Goal: Transaction & Acquisition: Book appointment/travel/reservation

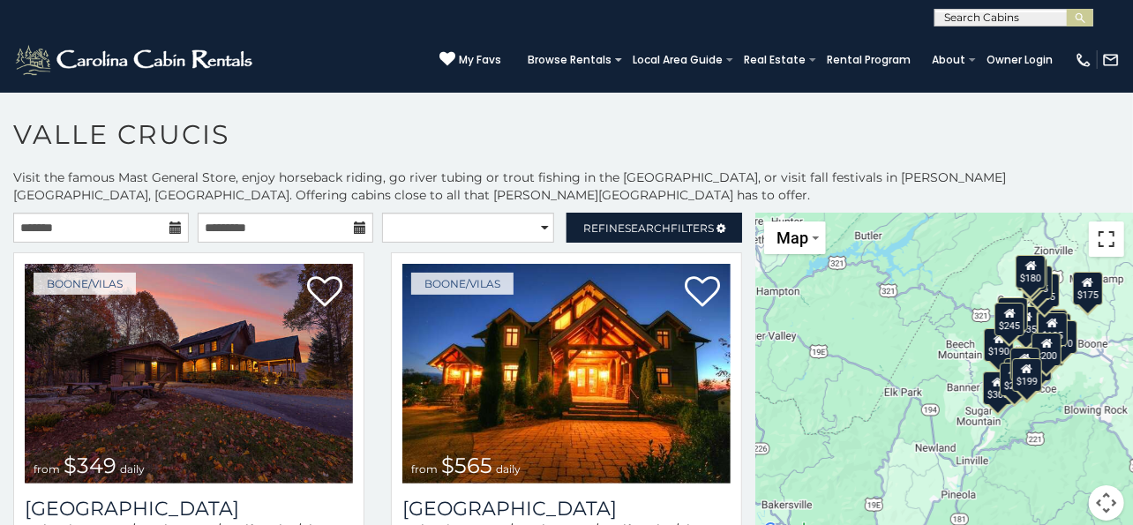
click at [1098, 241] on button "Toggle fullscreen view" at bounding box center [1106, 238] width 35 height 35
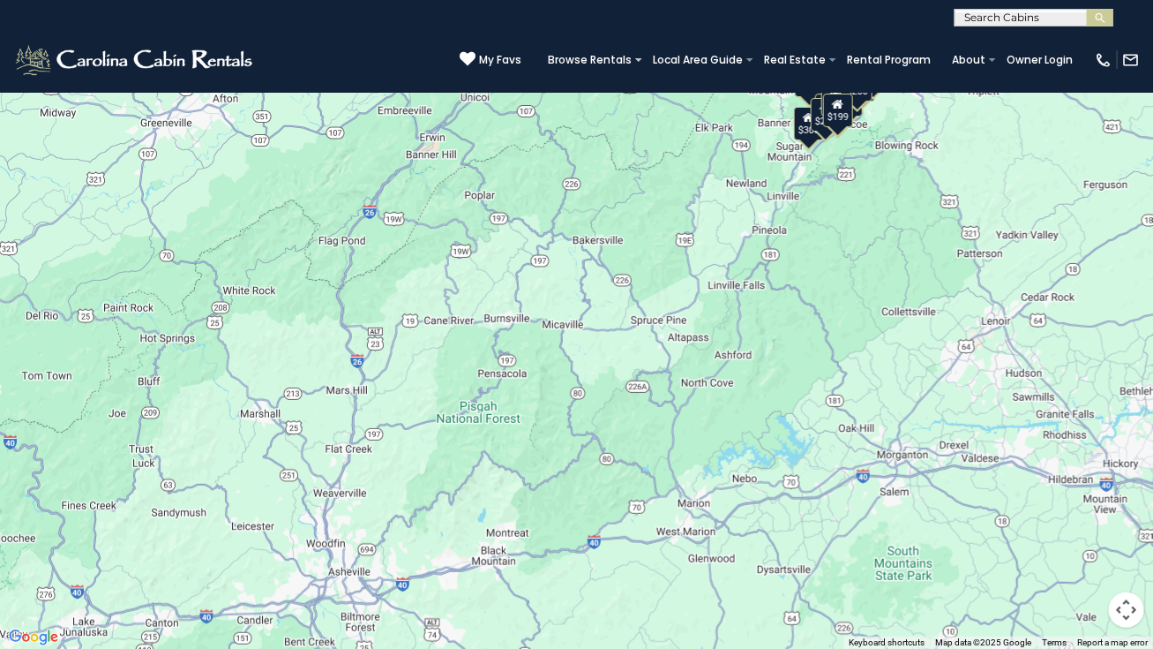
drag, startPoint x: 169, startPoint y: 377, endPoint x: 350, endPoint y: 148, distance: 292.0
click at [350, 148] on div "$349 $565 $410 $635 $451 $400 $460 $525 $245 $305 $395 $210 $360 $210 $275 $230…" at bounding box center [576, 324] width 1153 height 649
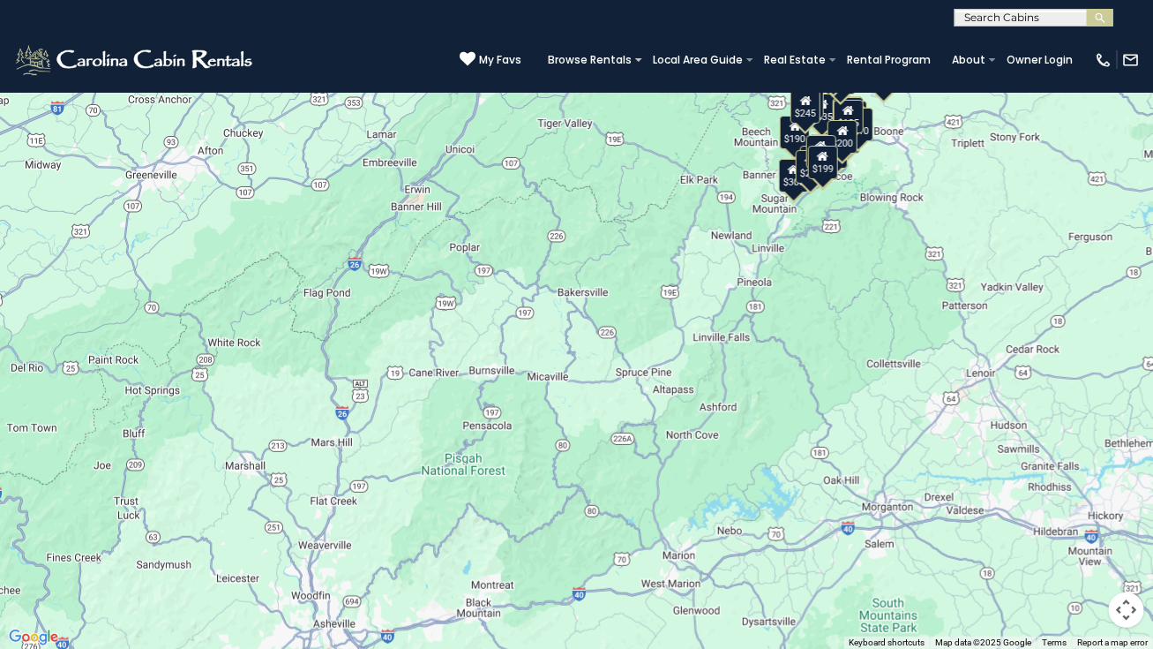
drag, startPoint x: 499, startPoint y: 106, endPoint x: 480, endPoint y: 204, distance: 99.8
click at [480, 204] on div "$349 $565 $410 $635 $451 $400 $460 $525 $245 $305 $395 $210 $360 $210 $275 $230…" at bounding box center [576, 324] width 1153 height 649
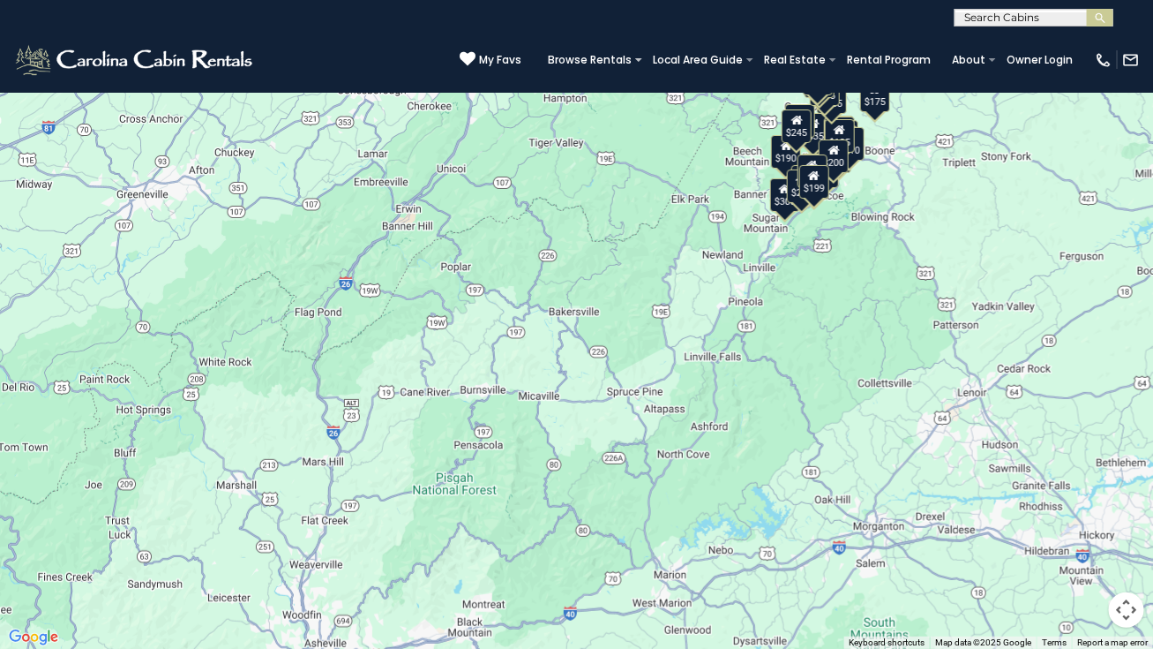
click at [1121, 29] on button "Toggle fullscreen view" at bounding box center [1126, 26] width 35 height 35
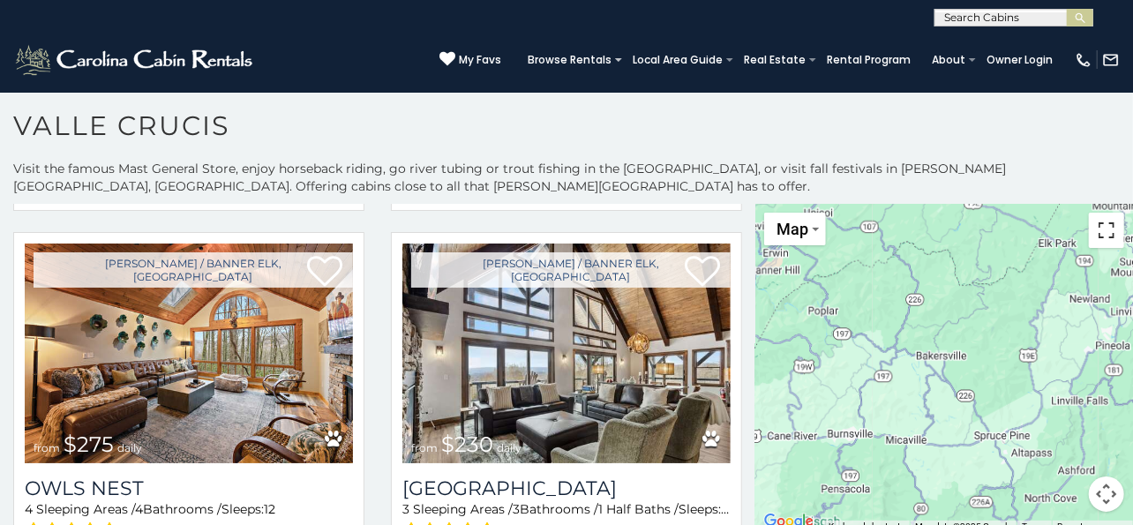
scroll to position [2731, 0]
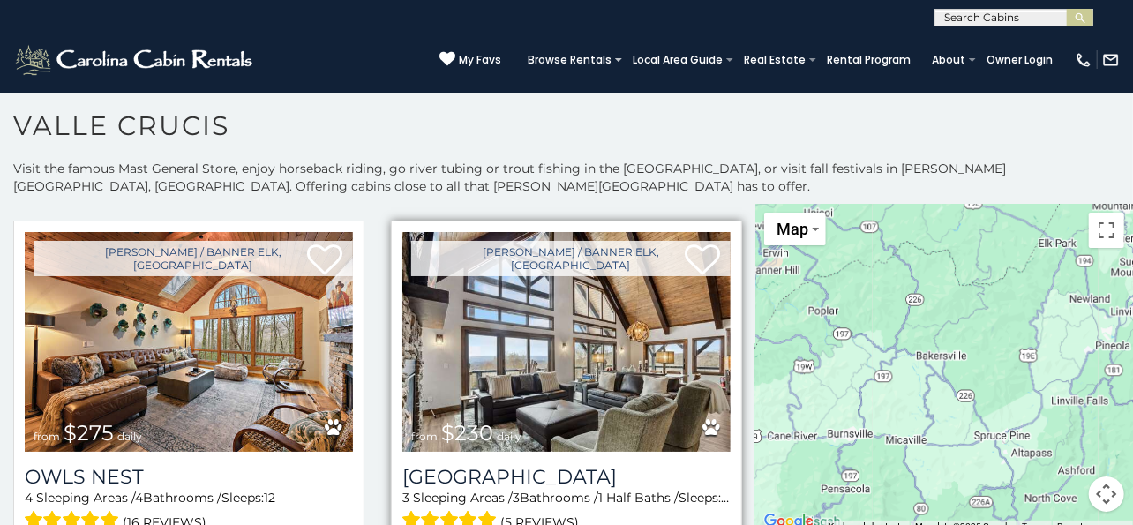
click at [538, 353] on img at bounding box center [566, 342] width 328 height 220
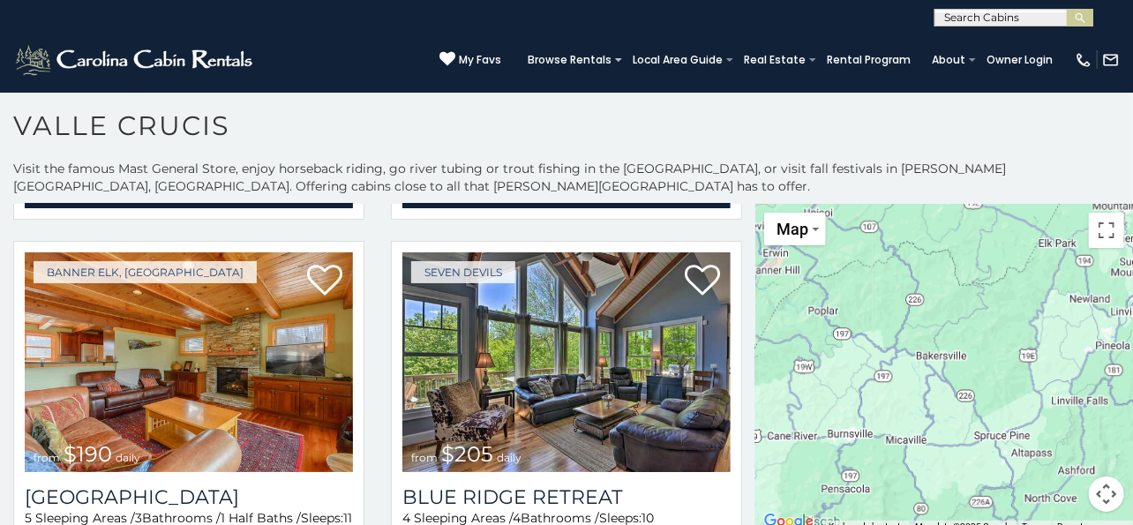
scroll to position [3108, 0]
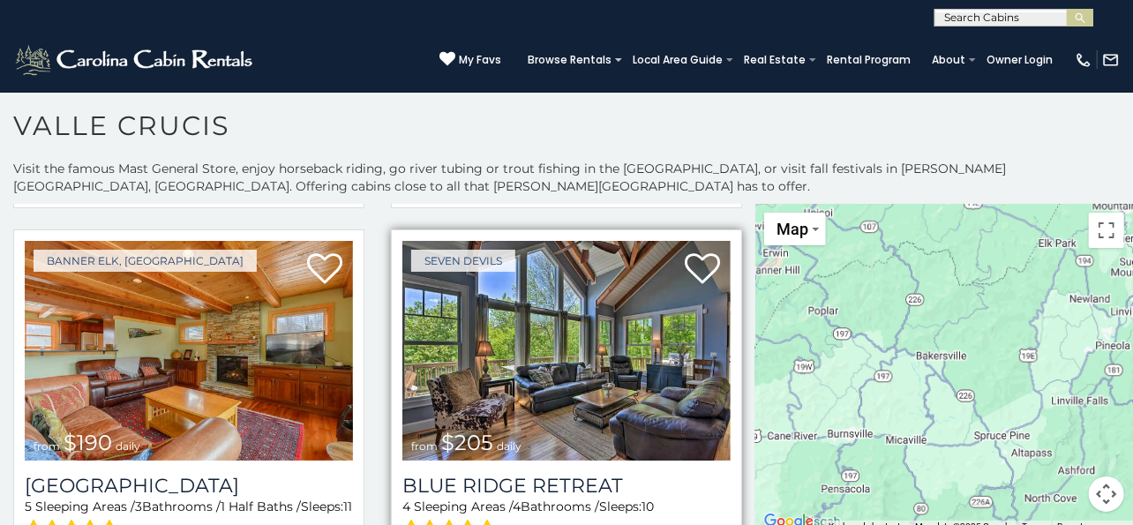
click at [466, 344] on img at bounding box center [566, 351] width 328 height 220
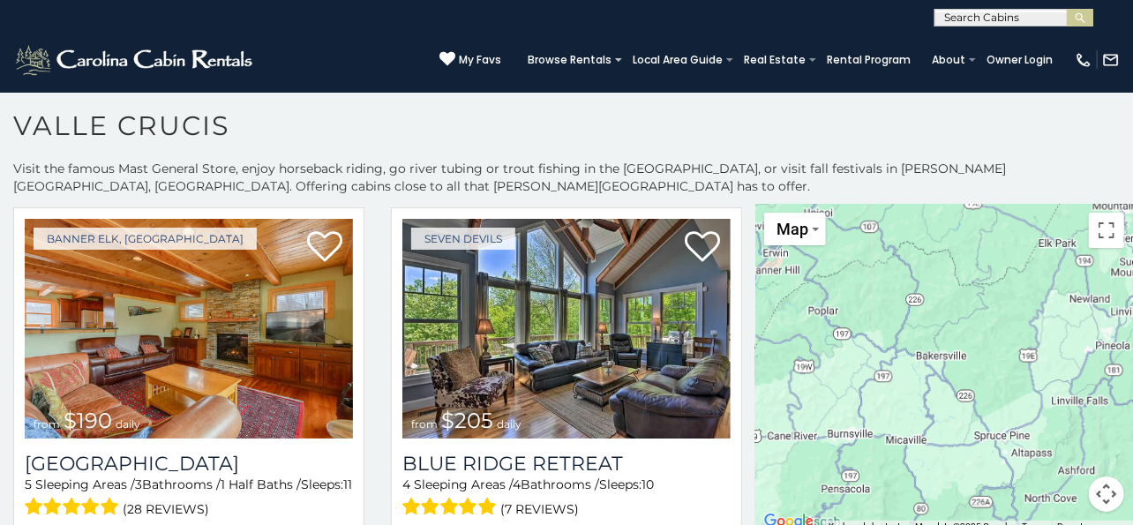
scroll to position [3142, 0]
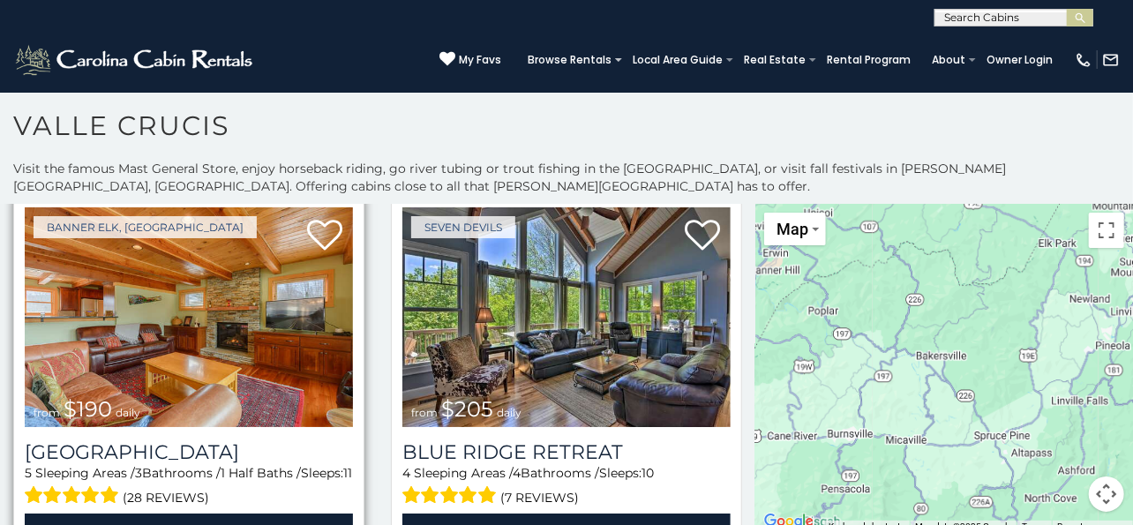
click at [200, 289] on img at bounding box center [189, 317] width 328 height 220
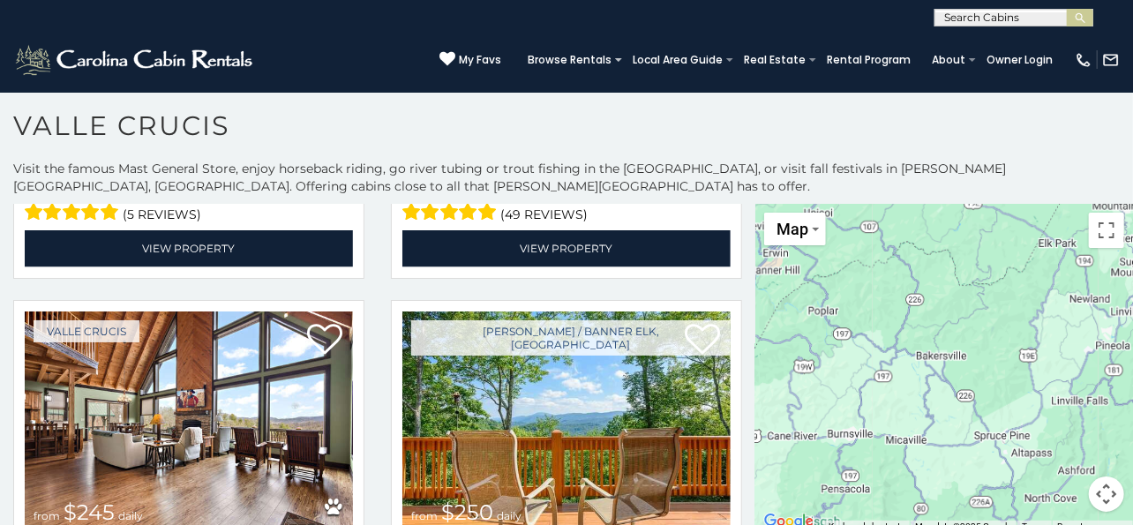
scroll to position [4608, 0]
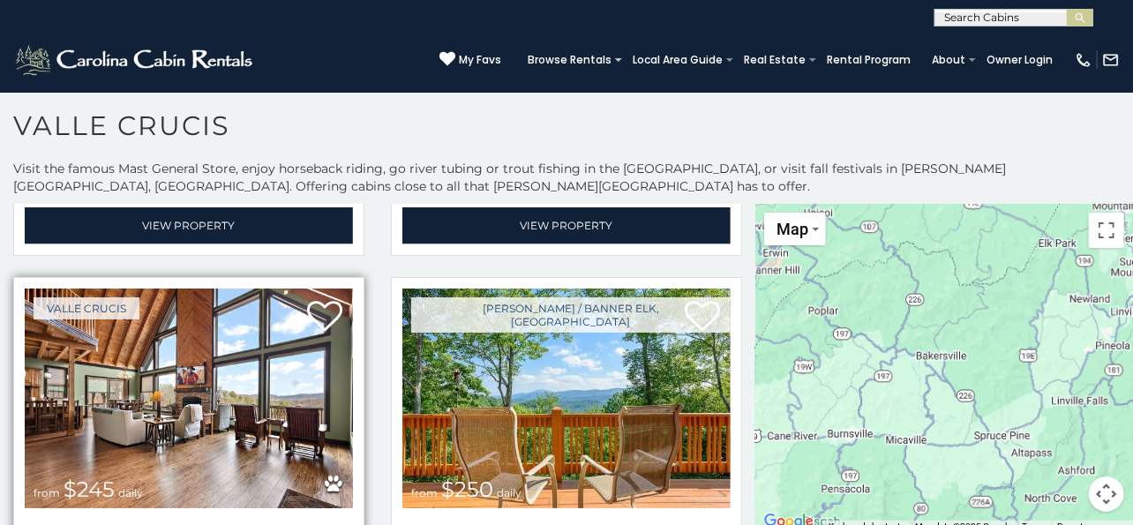
click at [166, 334] on img at bounding box center [189, 399] width 328 height 220
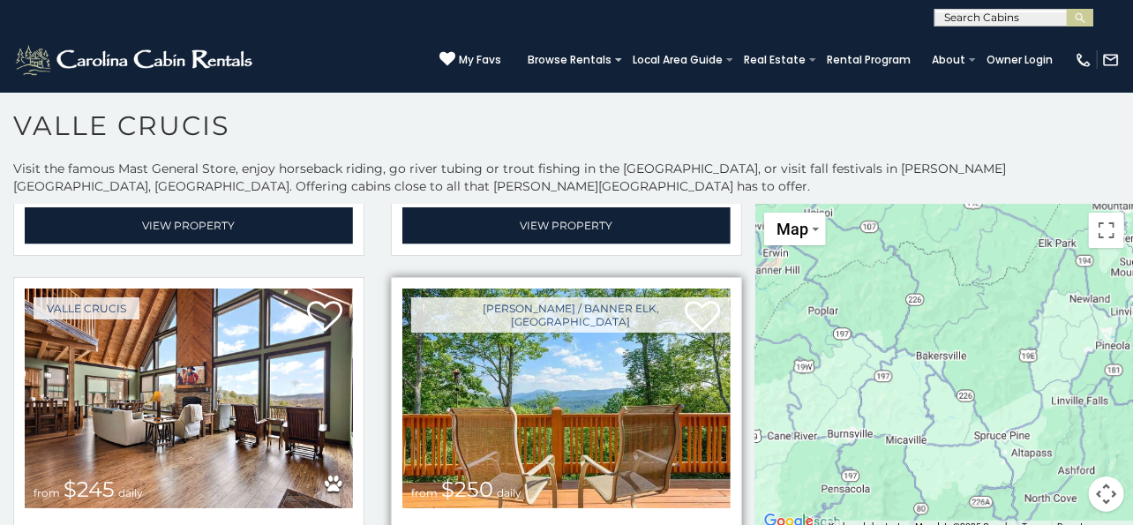
click at [576, 382] on img at bounding box center [566, 399] width 328 height 220
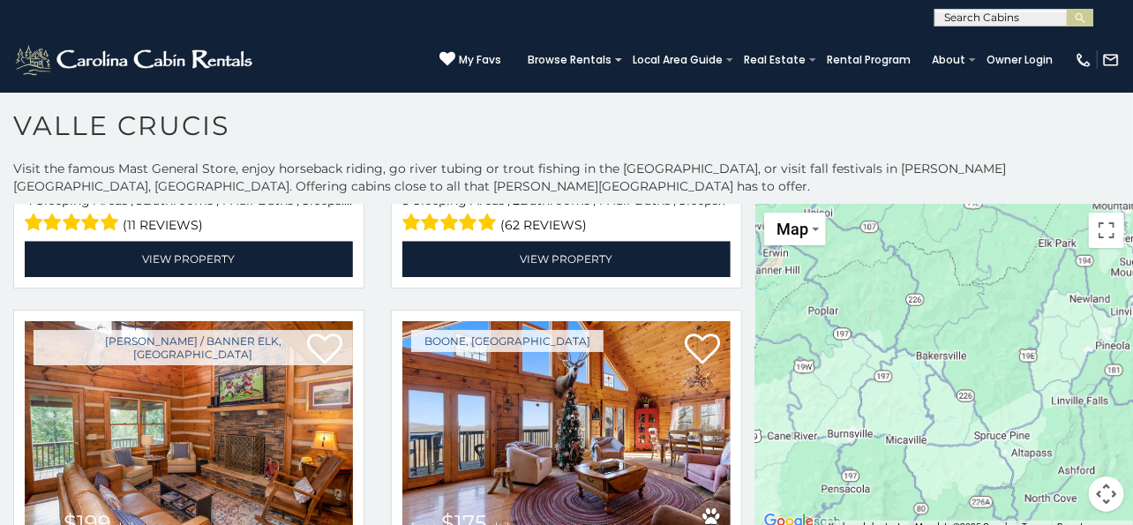
scroll to position [4997, 0]
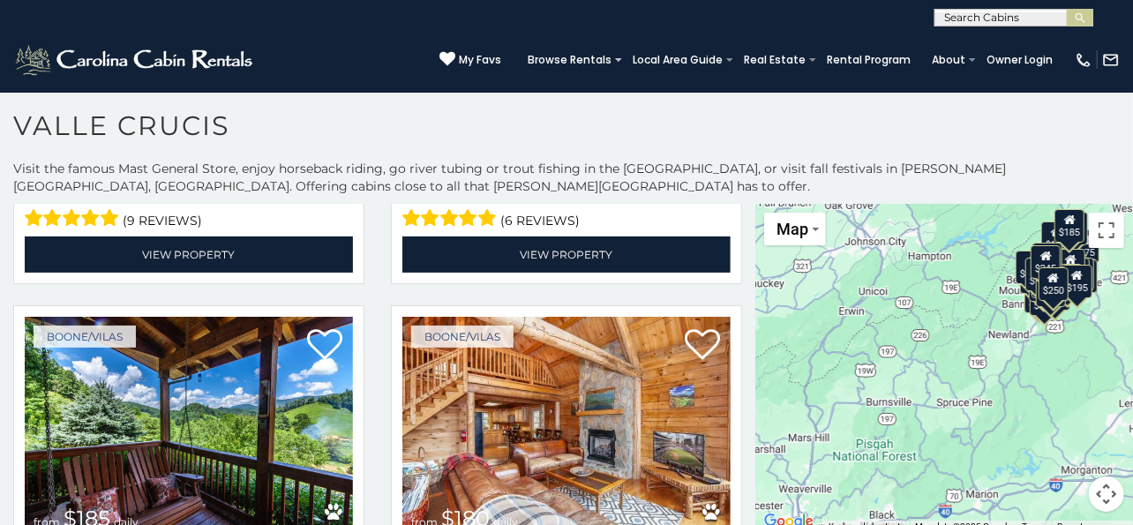
scroll to position [5376, 0]
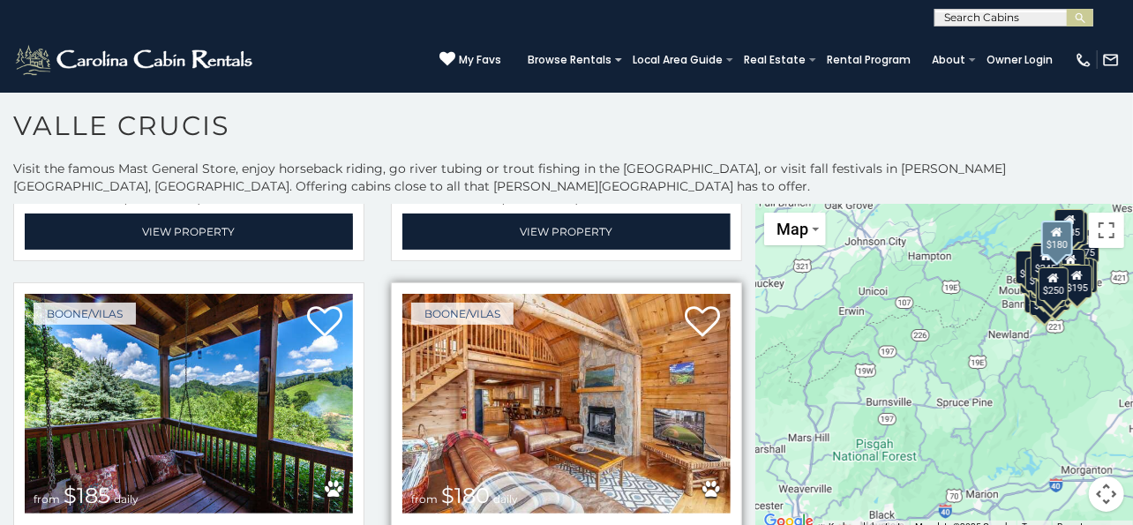
click at [594, 371] on img at bounding box center [566, 404] width 328 height 220
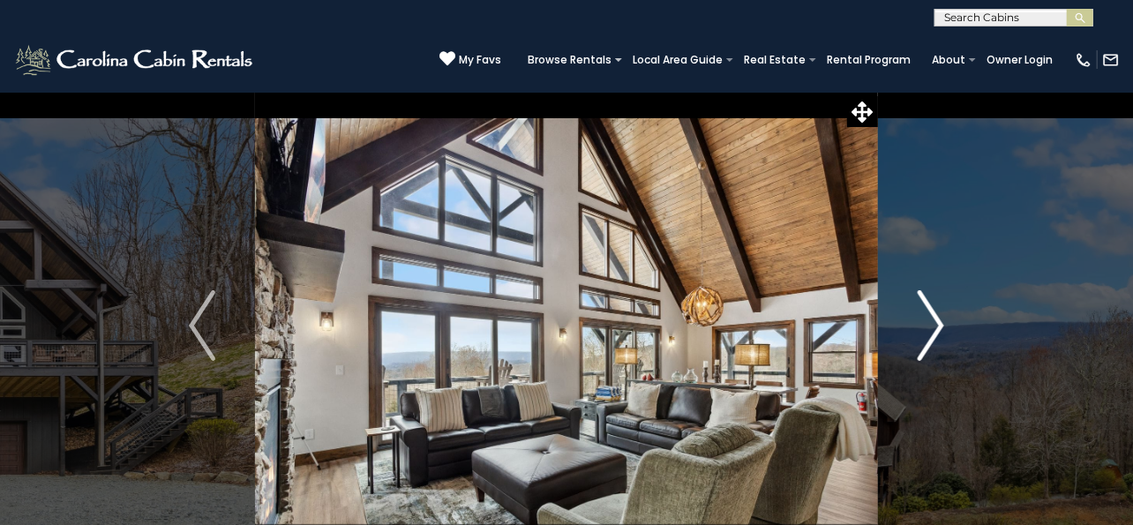
click at [934, 325] on img "Next" at bounding box center [931, 325] width 26 height 71
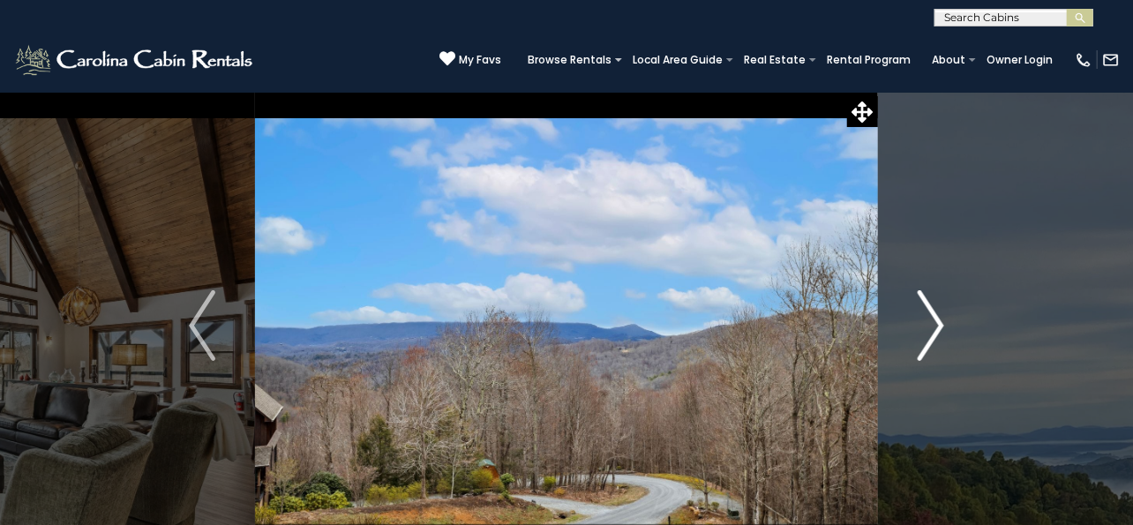
click at [934, 325] on img "Next" at bounding box center [931, 325] width 26 height 71
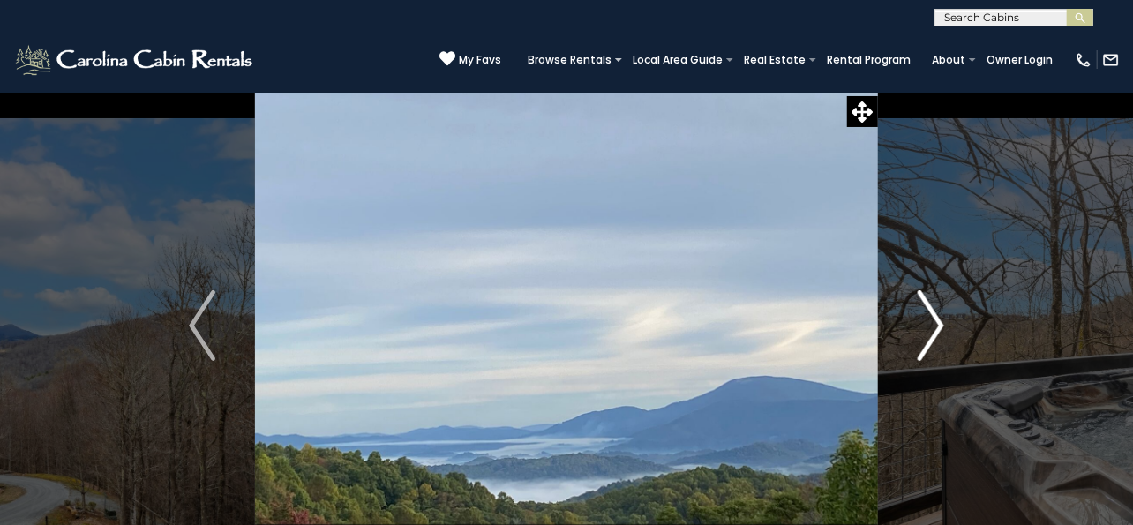
click at [934, 325] on img "Next" at bounding box center [931, 325] width 26 height 71
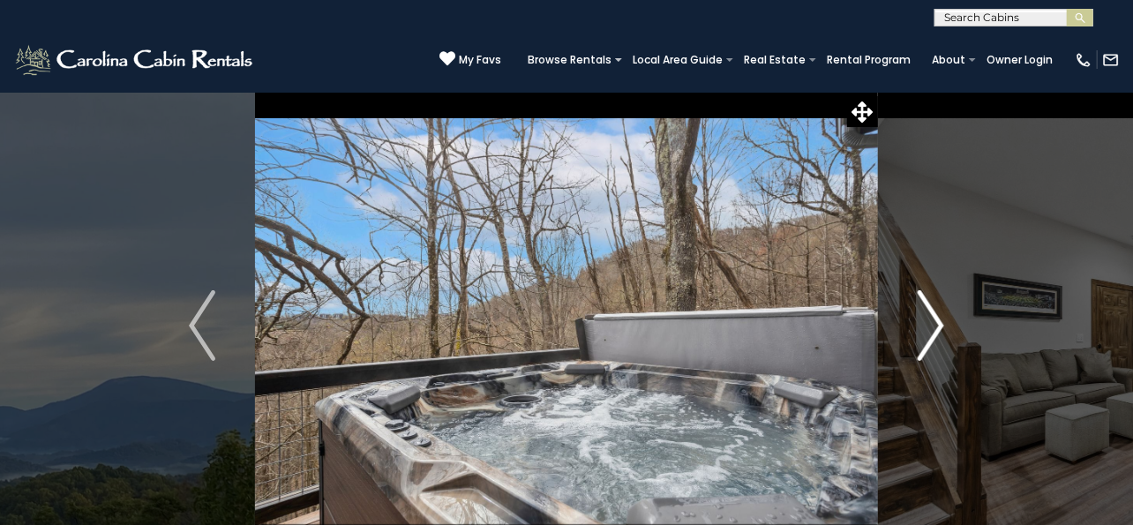
click at [934, 325] on img "Next" at bounding box center [931, 325] width 26 height 71
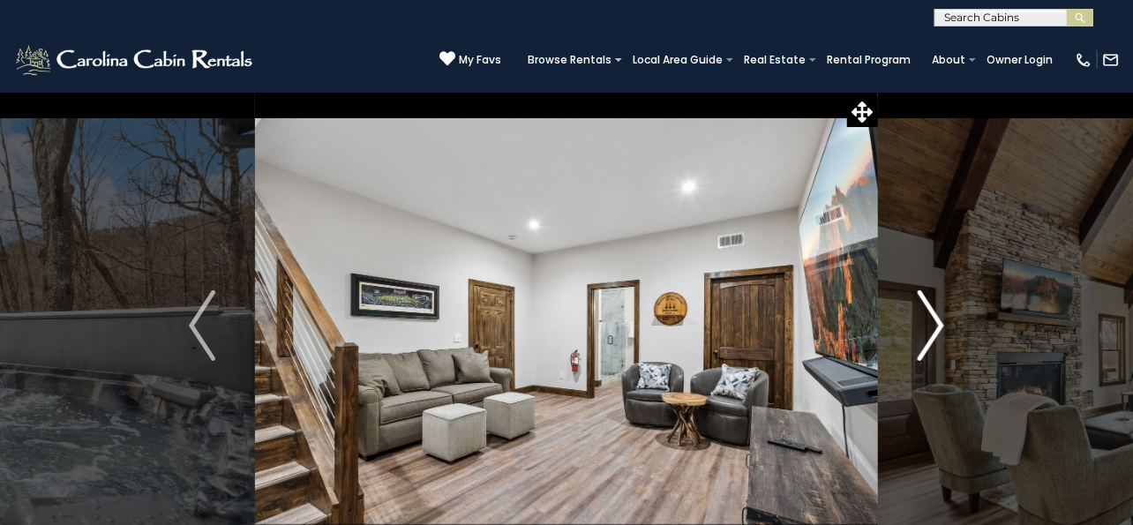
click at [934, 325] on img "Next" at bounding box center [931, 325] width 26 height 71
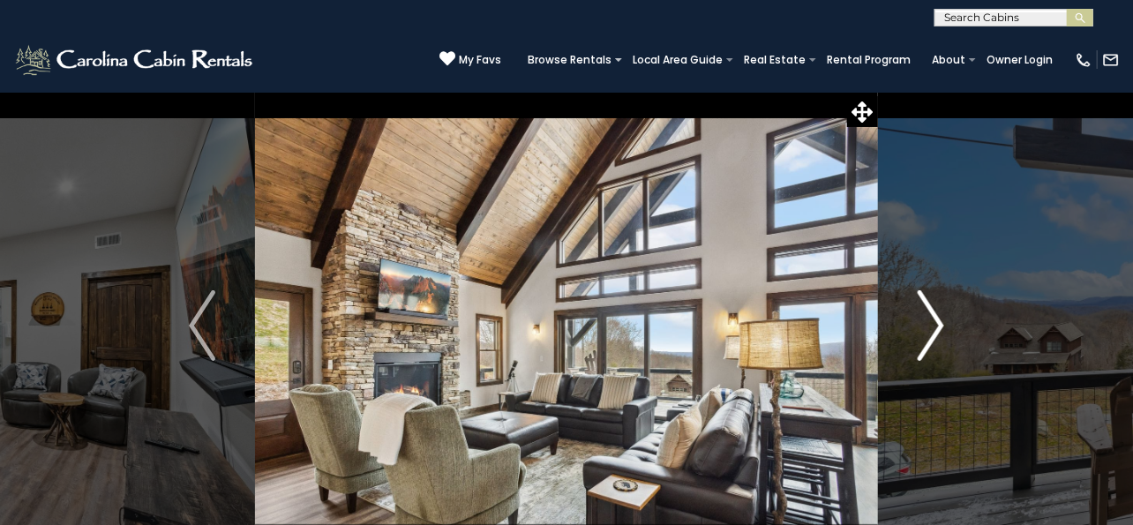
click at [934, 325] on img "Next" at bounding box center [931, 325] width 26 height 71
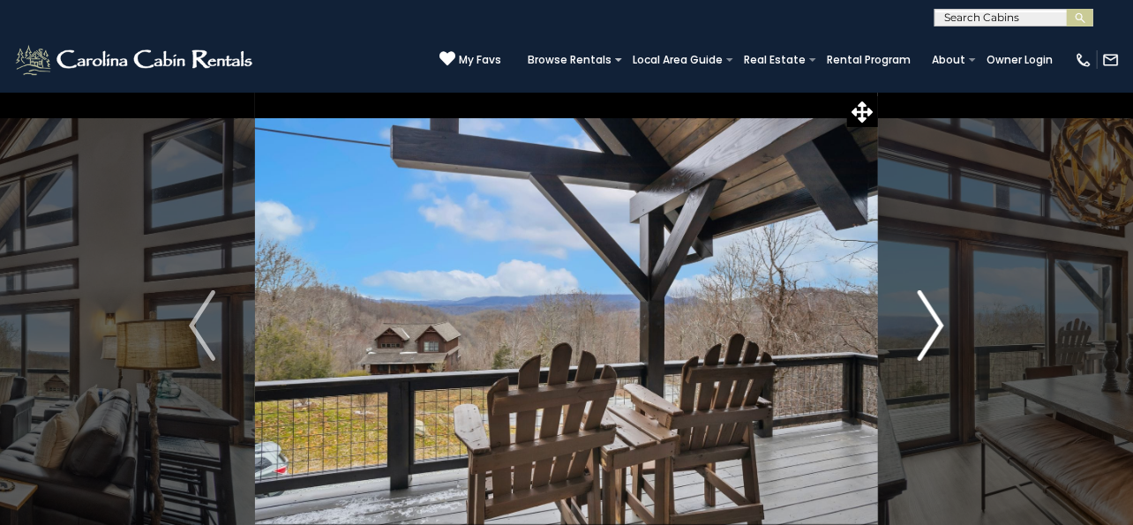
click at [934, 325] on img "Next" at bounding box center [931, 325] width 26 height 71
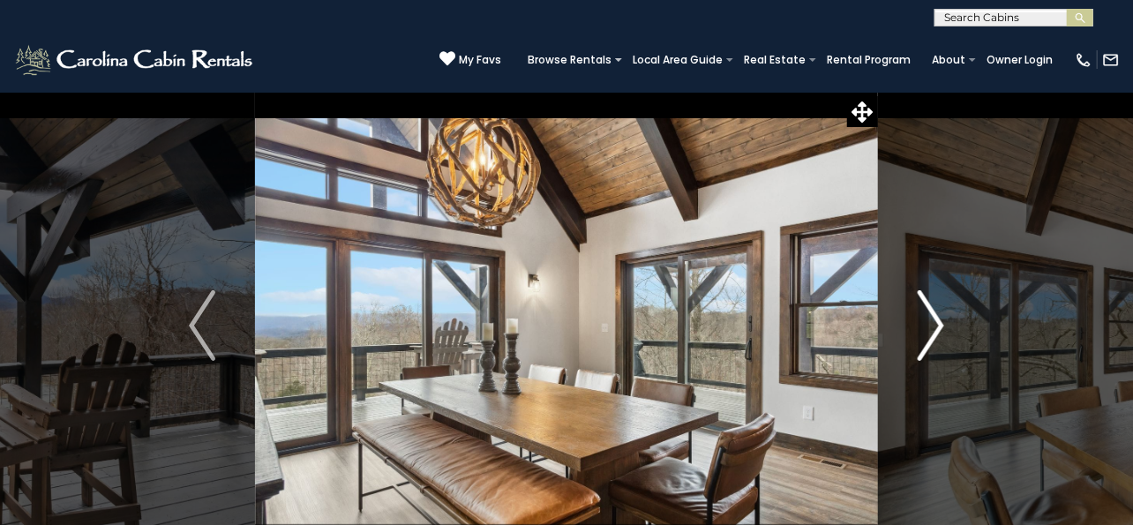
click at [934, 325] on img "Next" at bounding box center [931, 325] width 26 height 71
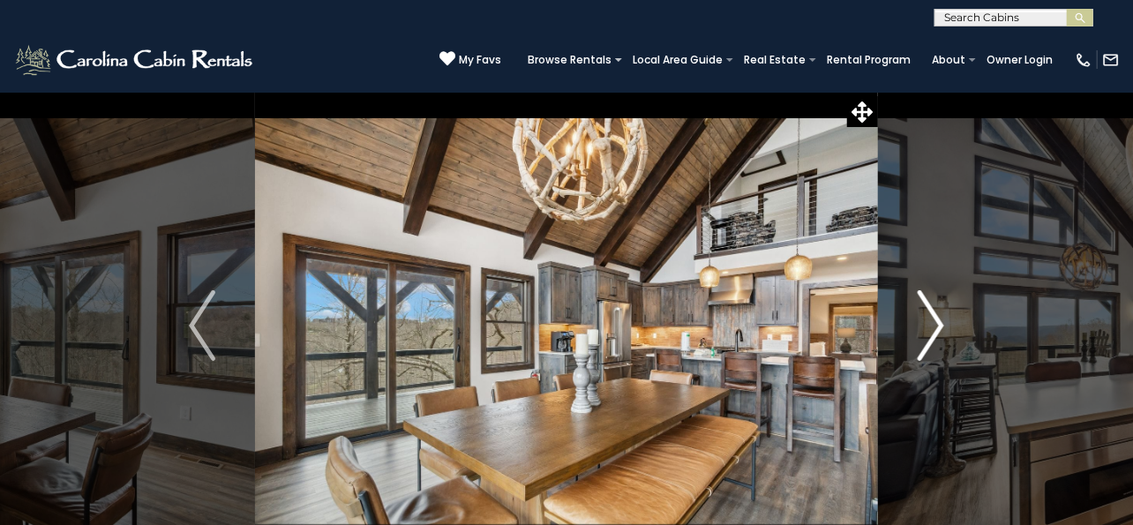
click at [934, 325] on img "Next" at bounding box center [931, 325] width 26 height 71
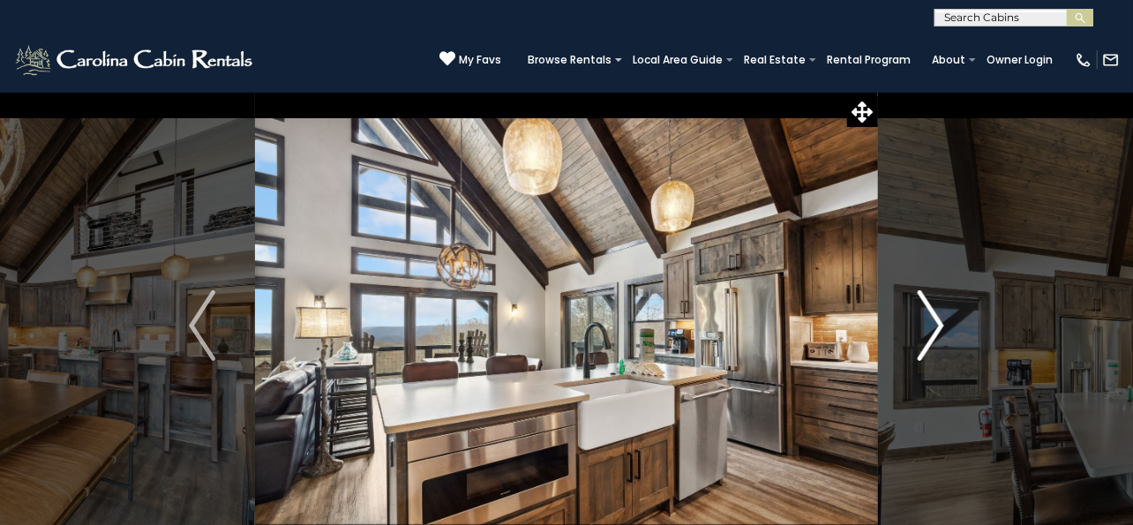
click at [934, 325] on img "Next" at bounding box center [931, 325] width 26 height 71
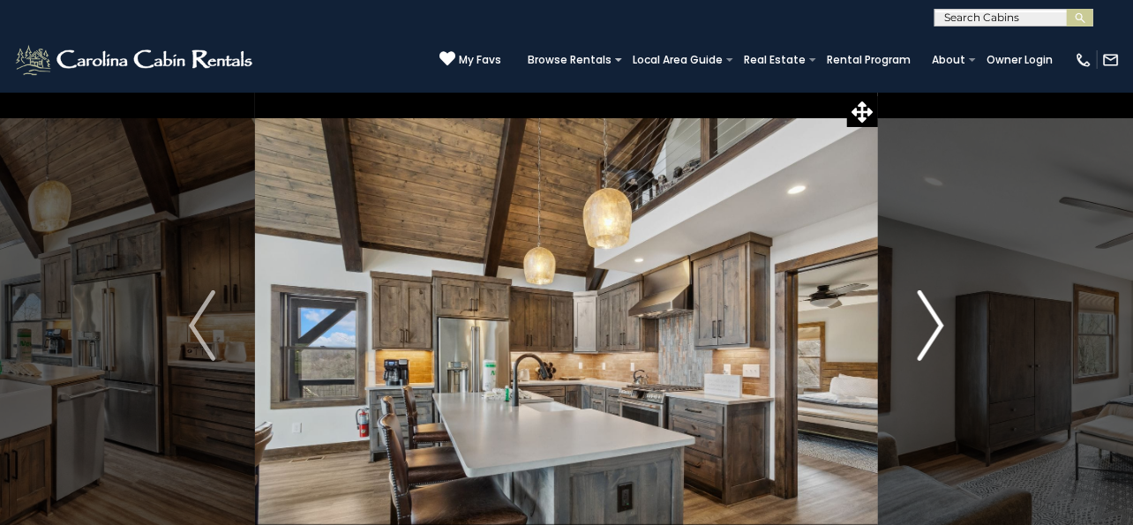
click at [934, 325] on img "Next" at bounding box center [931, 325] width 26 height 71
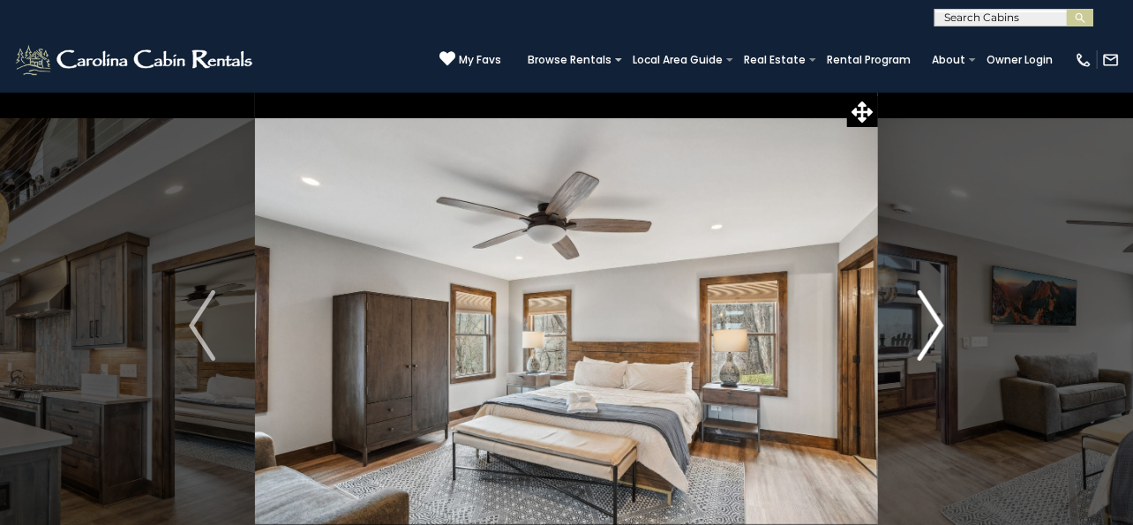
click at [934, 325] on img "Next" at bounding box center [931, 325] width 26 height 71
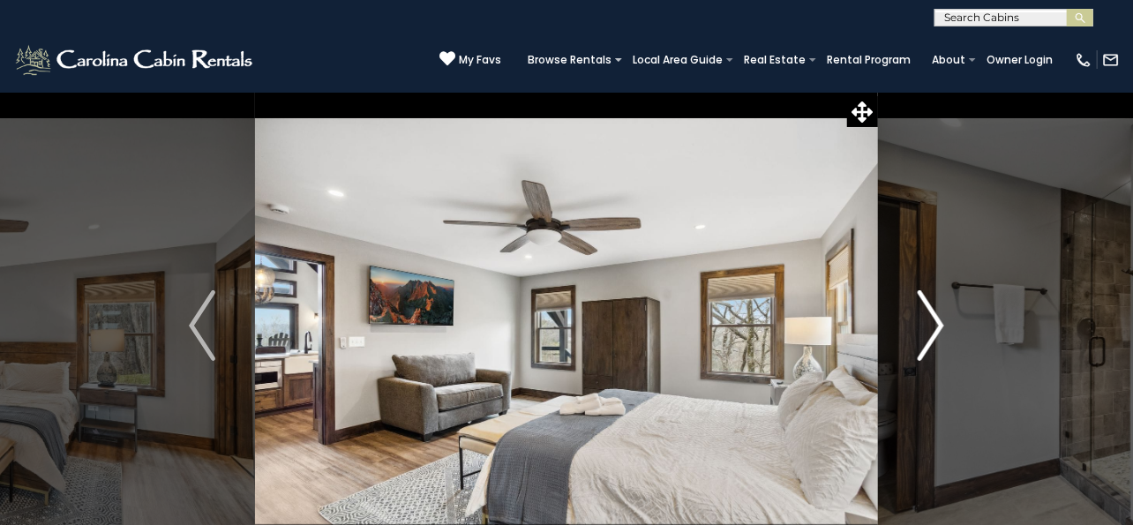
click at [934, 325] on img "Next" at bounding box center [931, 325] width 26 height 71
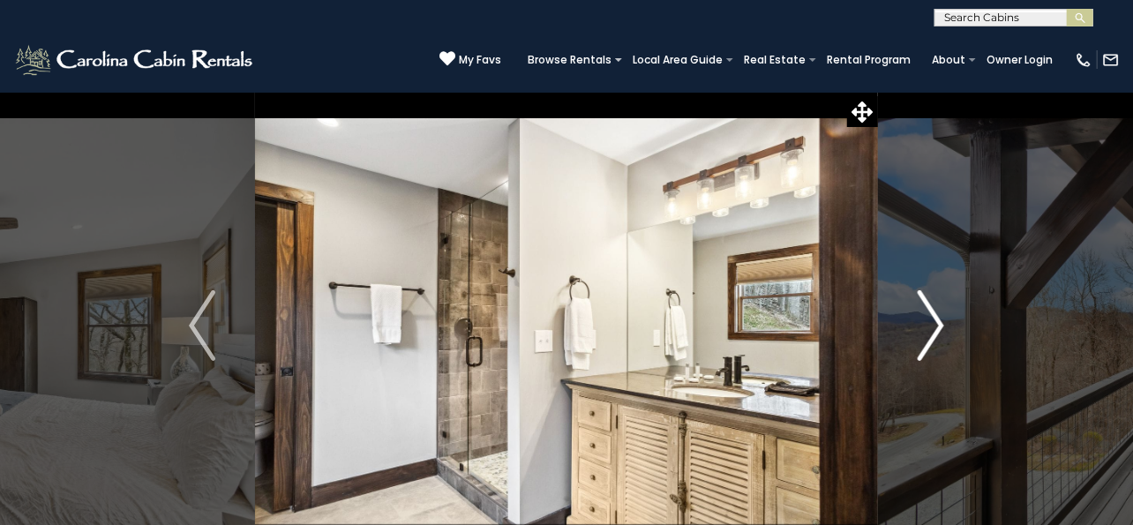
click at [934, 325] on img "Next" at bounding box center [931, 325] width 26 height 71
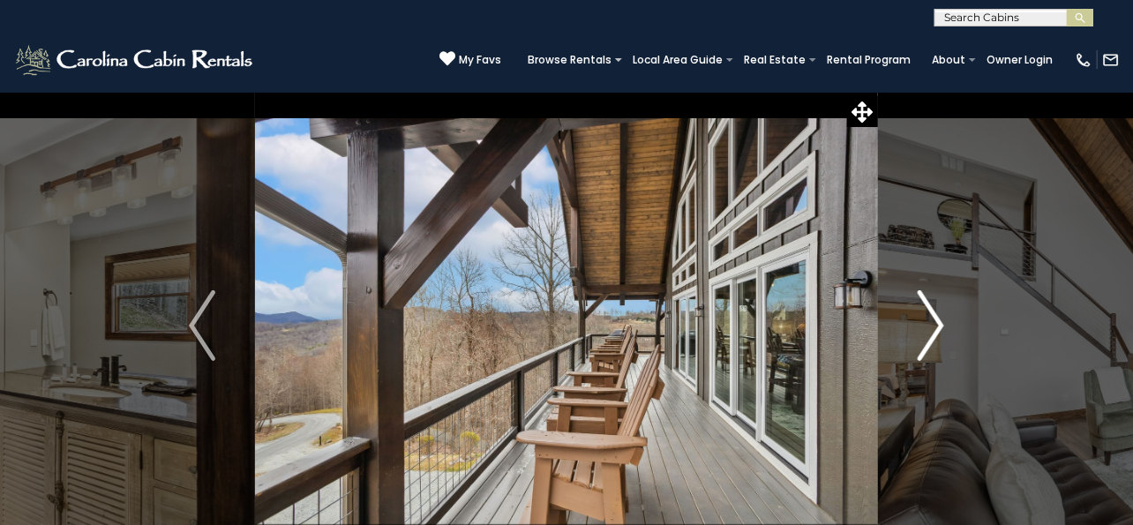
click at [934, 325] on img "Next" at bounding box center [931, 325] width 26 height 71
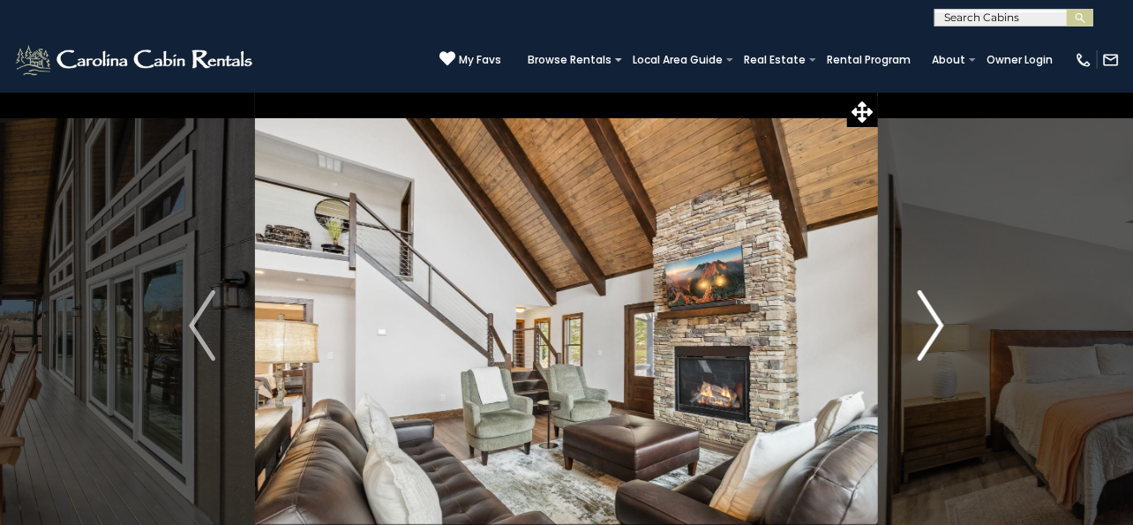
click at [934, 325] on img "Next" at bounding box center [931, 325] width 26 height 71
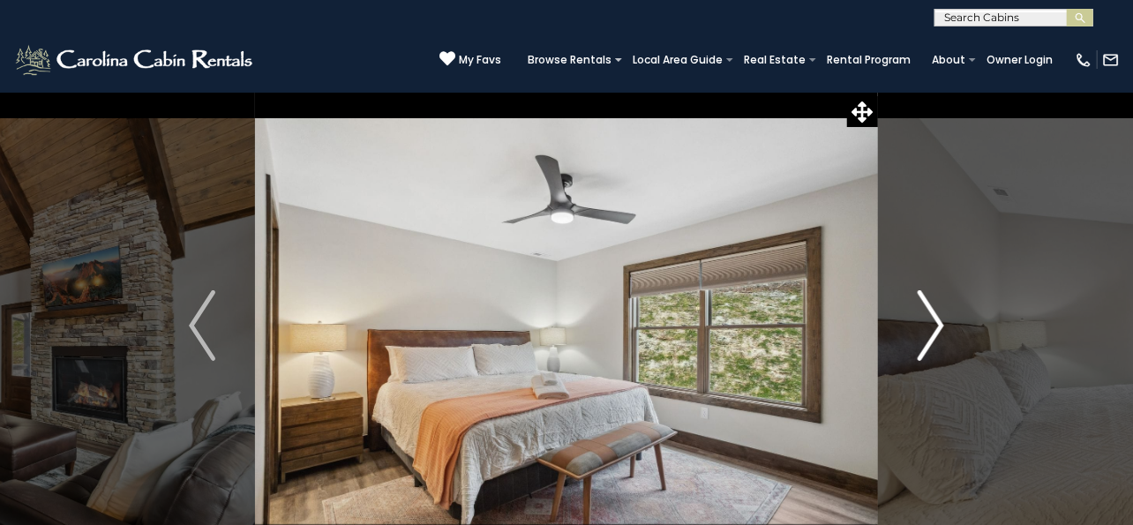
click at [934, 325] on img "Next" at bounding box center [931, 325] width 26 height 71
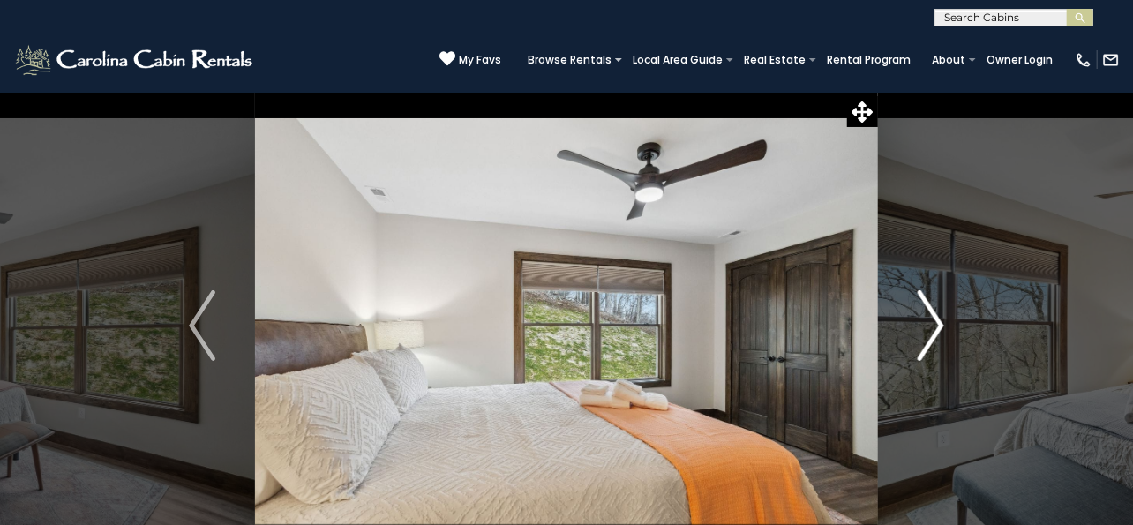
click at [934, 325] on img "Next" at bounding box center [931, 325] width 26 height 71
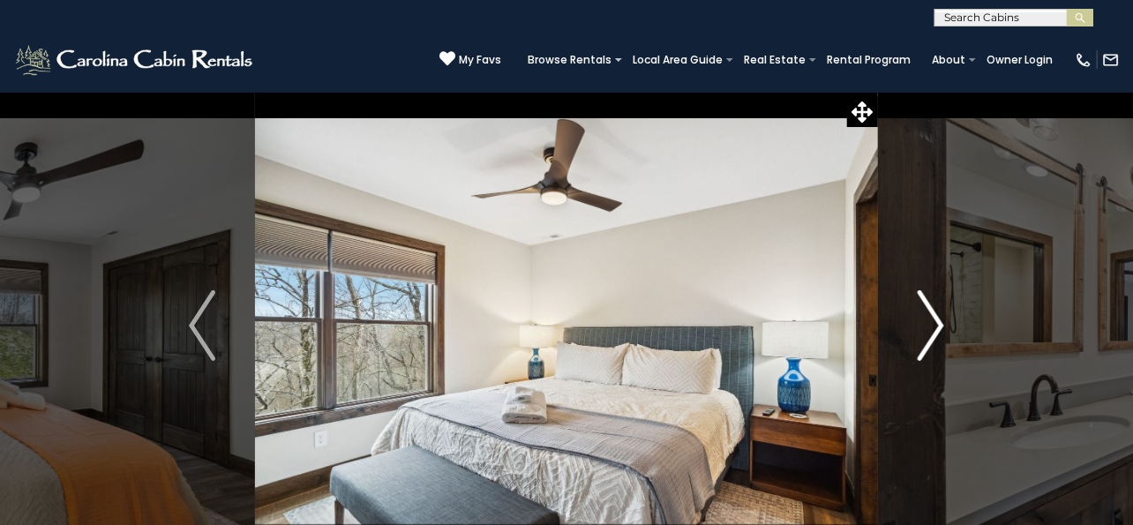
click at [934, 325] on img "Next" at bounding box center [931, 325] width 26 height 71
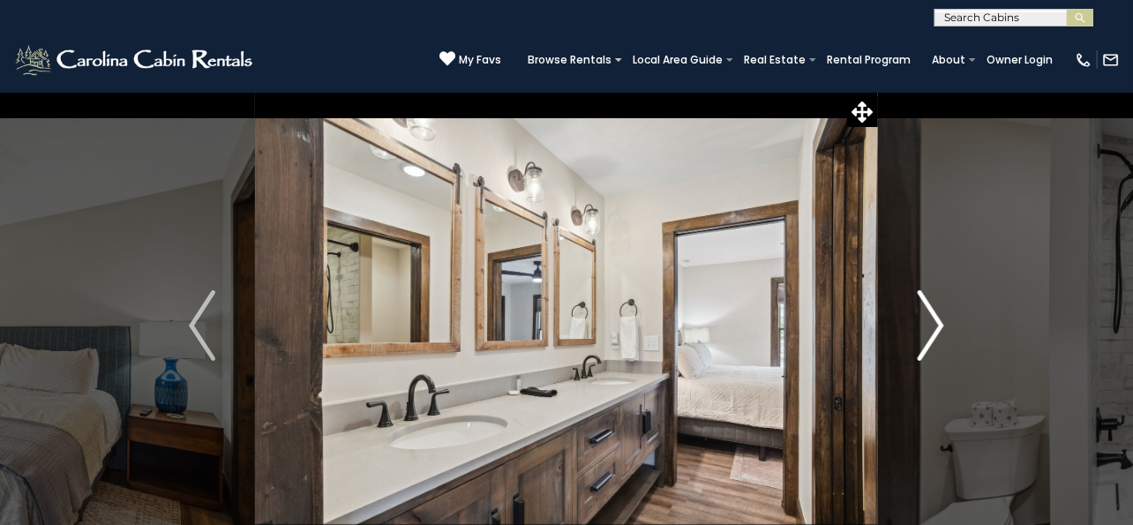
click at [934, 325] on img "Next" at bounding box center [931, 325] width 26 height 71
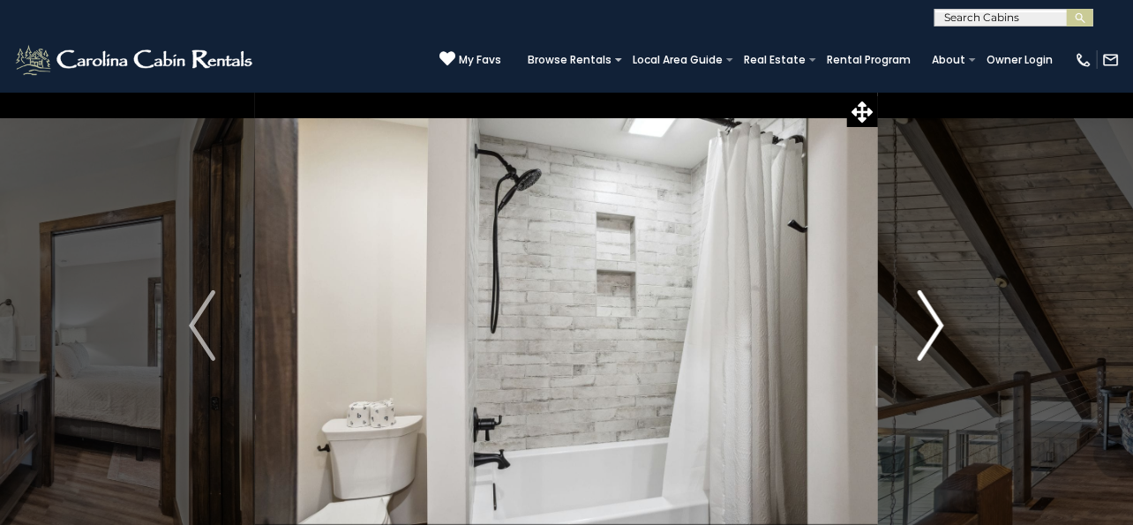
click at [934, 325] on img "Next" at bounding box center [931, 325] width 26 height 71
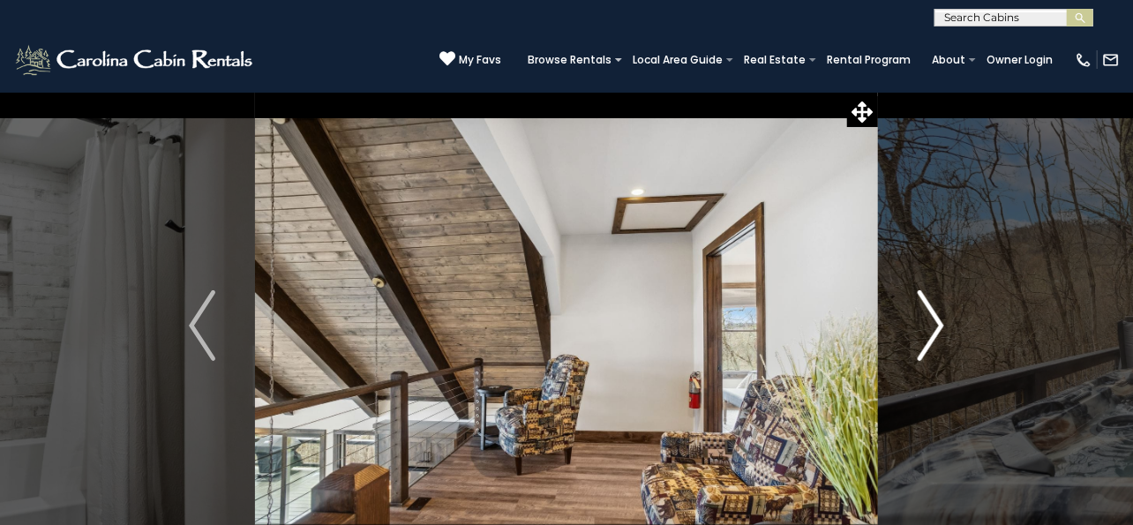
click at [934, 325] on img "Next" at bounding box center [931, 325] width 26 height 71
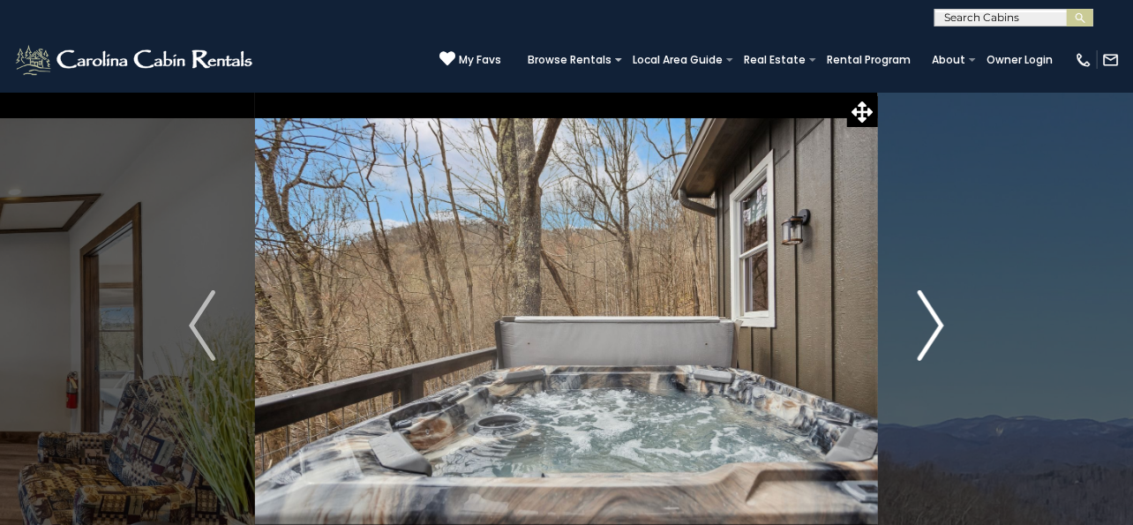
click at [934, 325] on img "Next" at bounding box center [931, 325] width 26 height 71
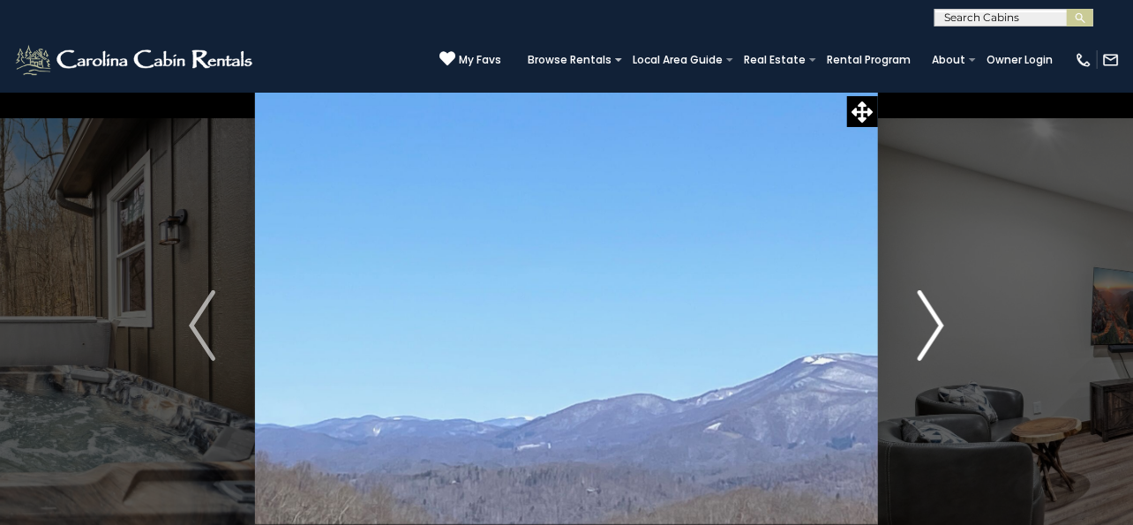
click at [934, 325] on img "Next" at bounding box center [931, 325] width 26 height 71
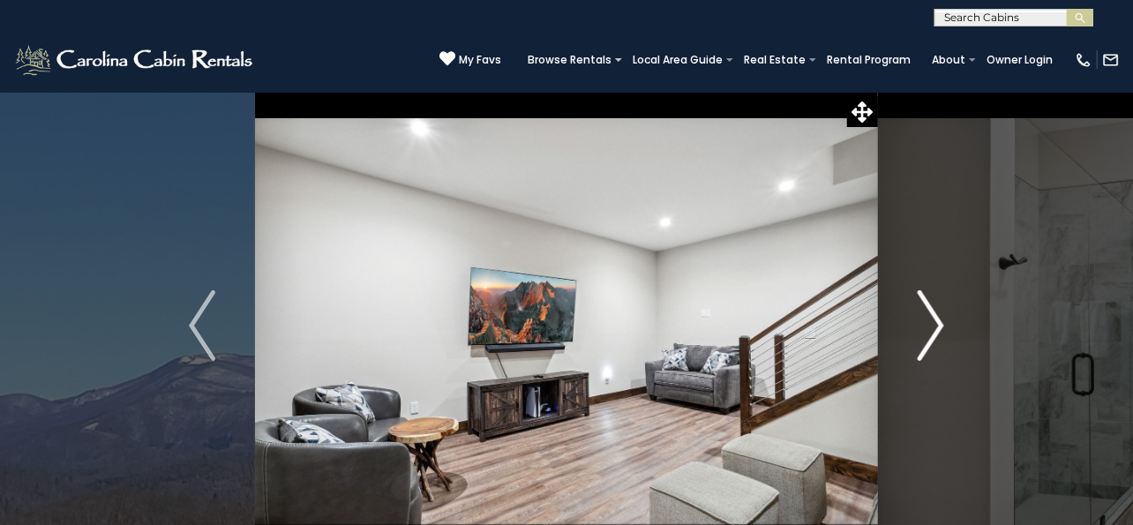
click at [934, 325] on img "Next" at bounding box center [931, 325] width 26 height 71
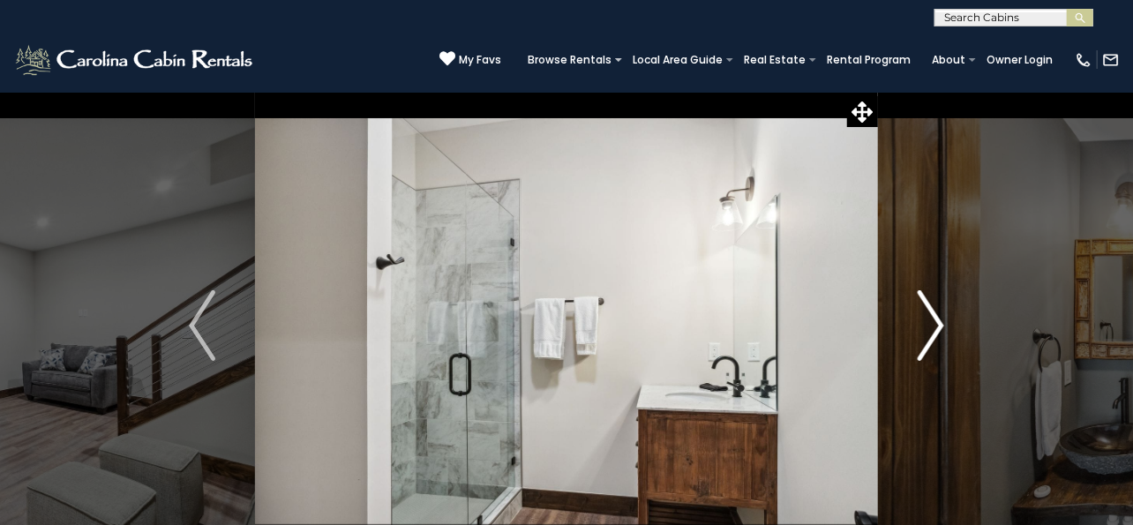
click at [934, 325] on img "Next" at bounding box center [931, 325] width 26 height 71
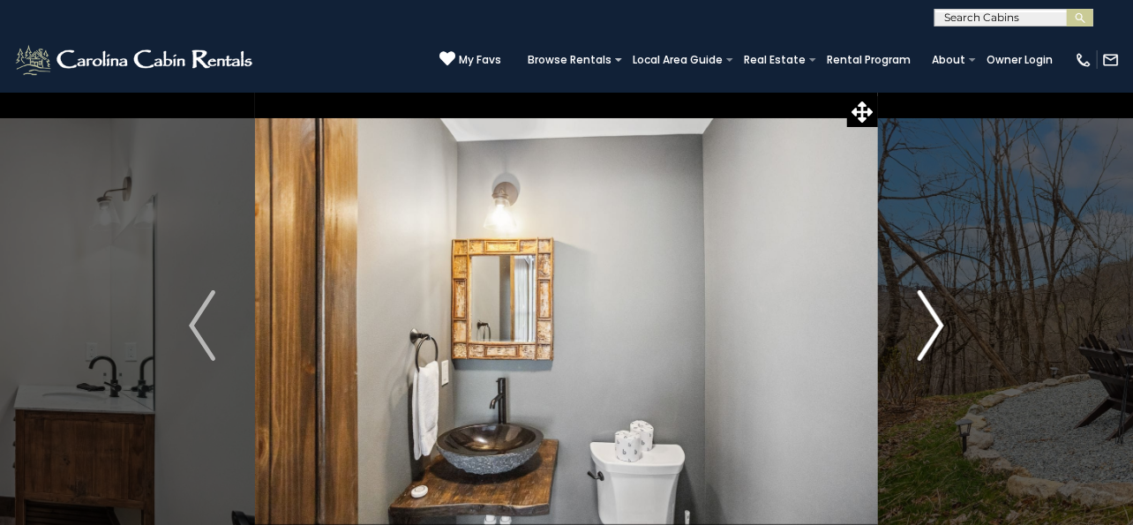
click at [934, 325] on img "Next" at bounding box center [931, 325] width 26 height 71
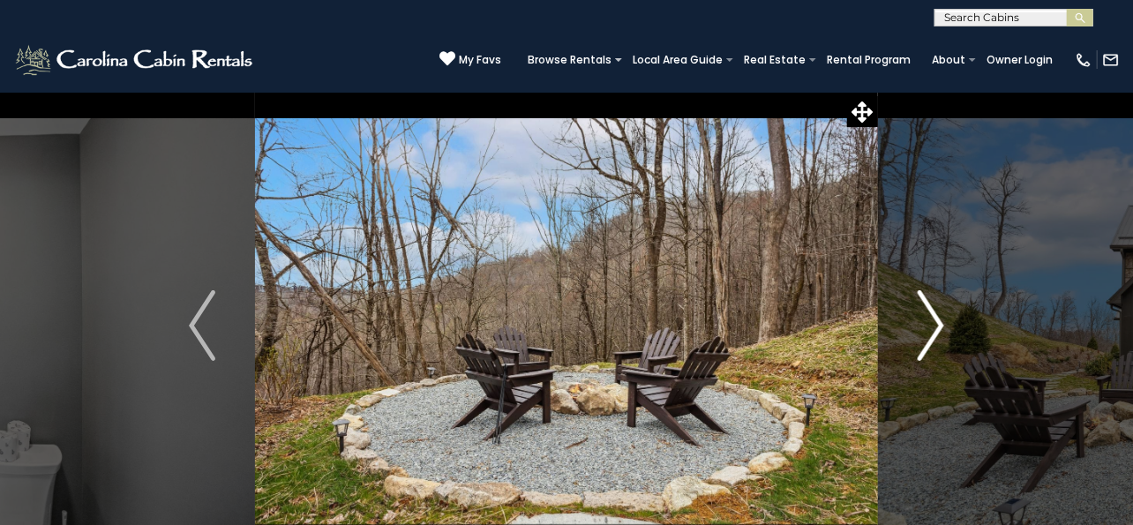
click at [934, 325] on img "Next" at bounding box center [931, 325] width 26 height 71
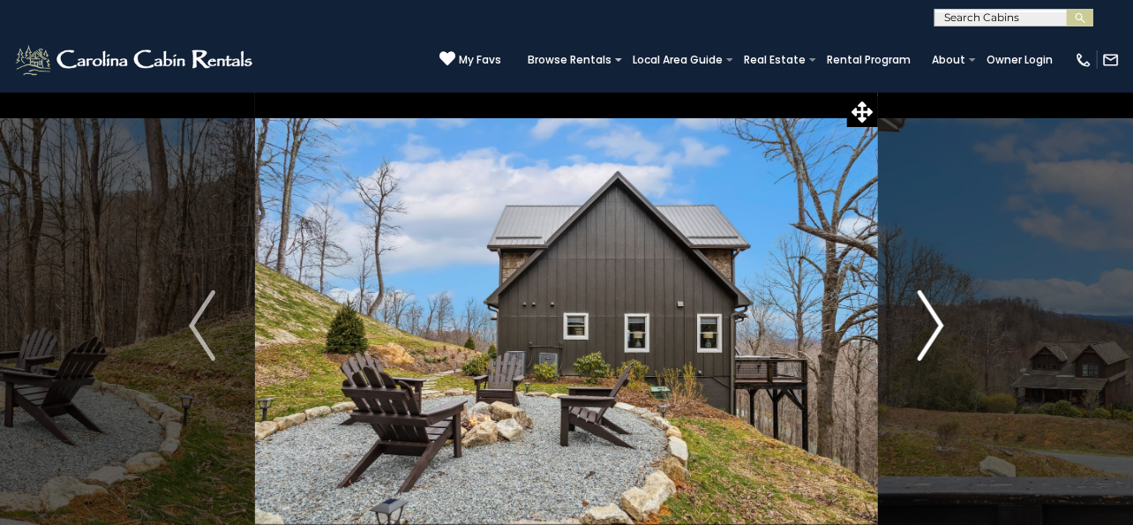
click at [934, 325] on img "Next" at bounding box center [931, 325] width 26 height 71
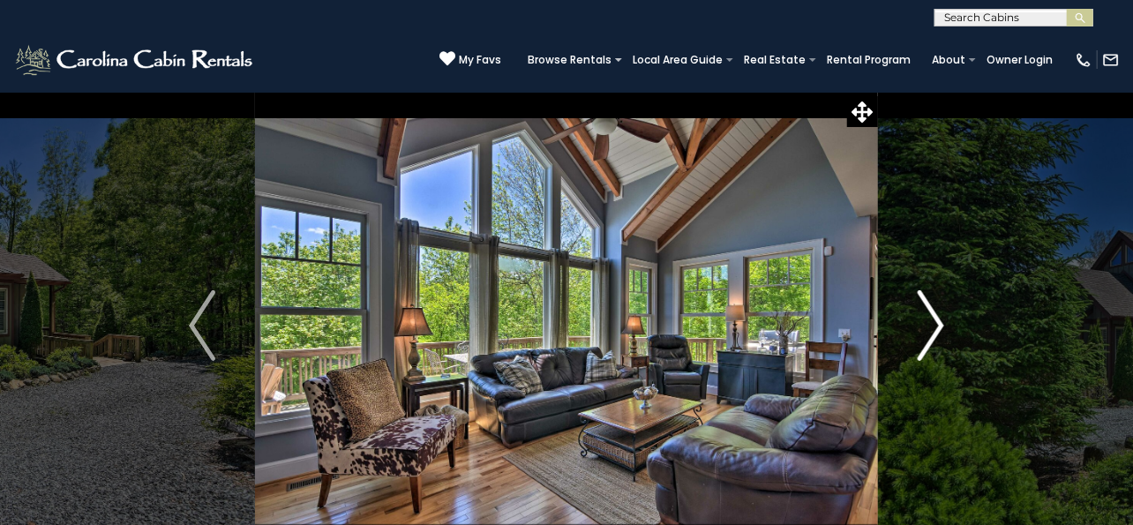
click at [937, 321] on img "Next" at bounding box center [931, 325] width 26 height 71
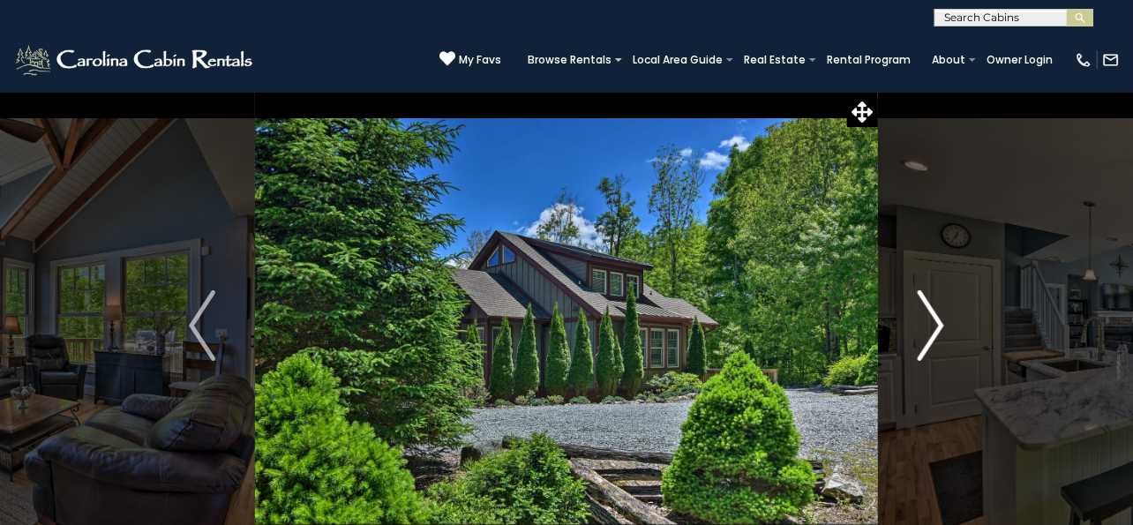
click at [937, 321] on img "Next" at bounding box center [931, 325] width 26 height 71
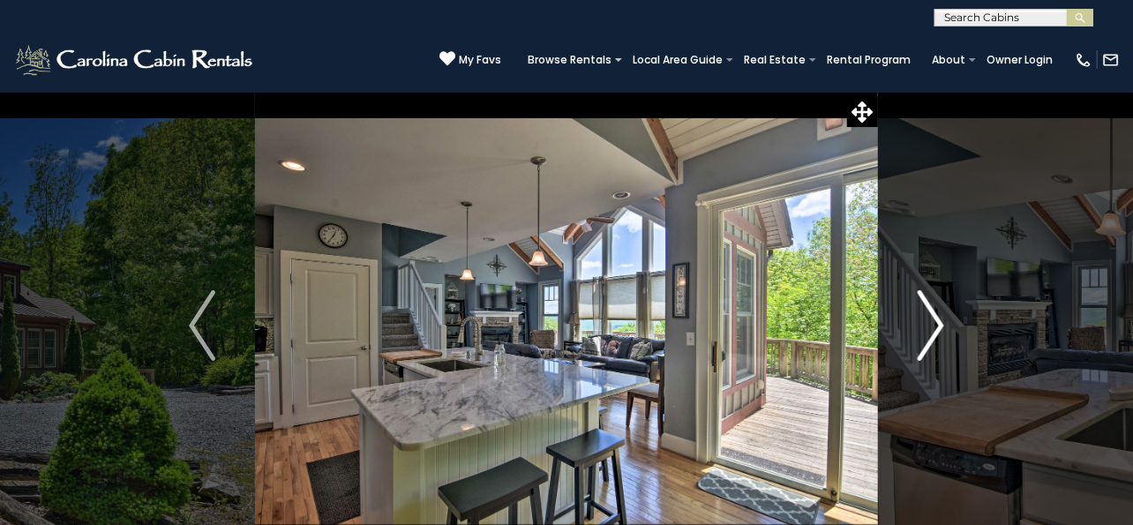
click at [937, 321] on img "Next" at bounding box center [931, 325] width 26 height 71
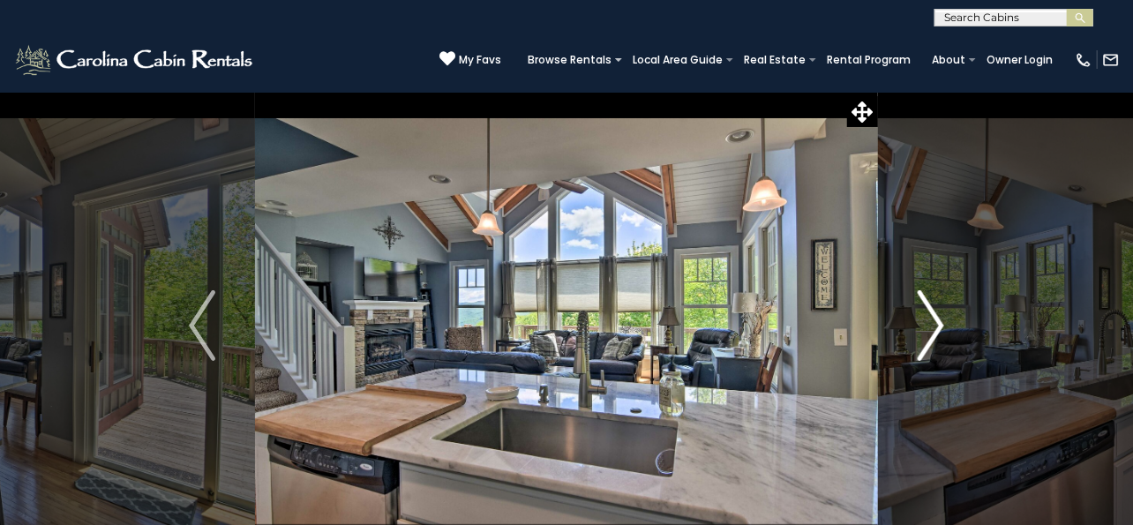
click at [937, 321] on img "Next" at bounding box center [931, 325] width 26 height 71
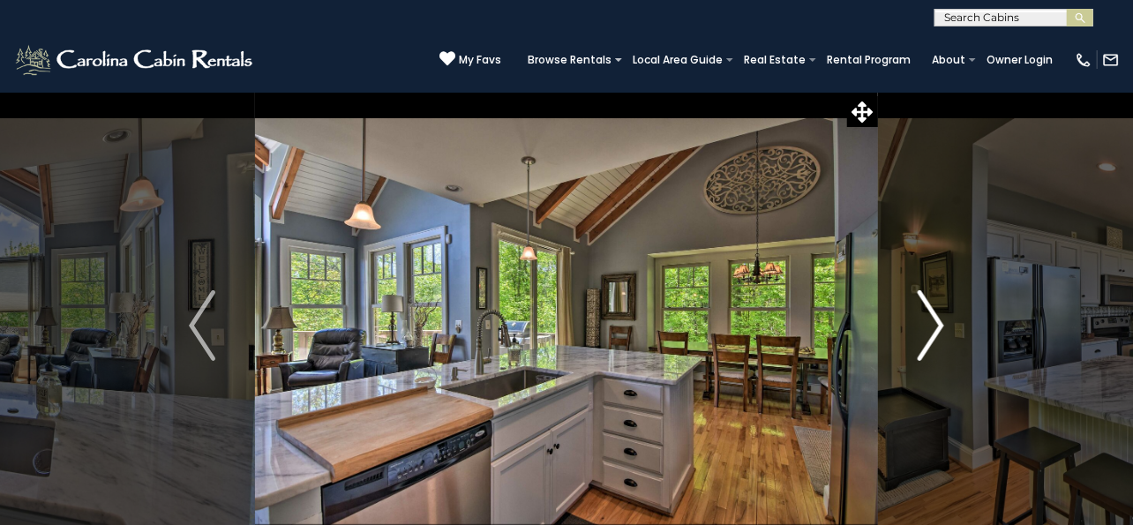
click at [937, 321] on img "Next" at bounding box center [931, 325] width 26 height 71
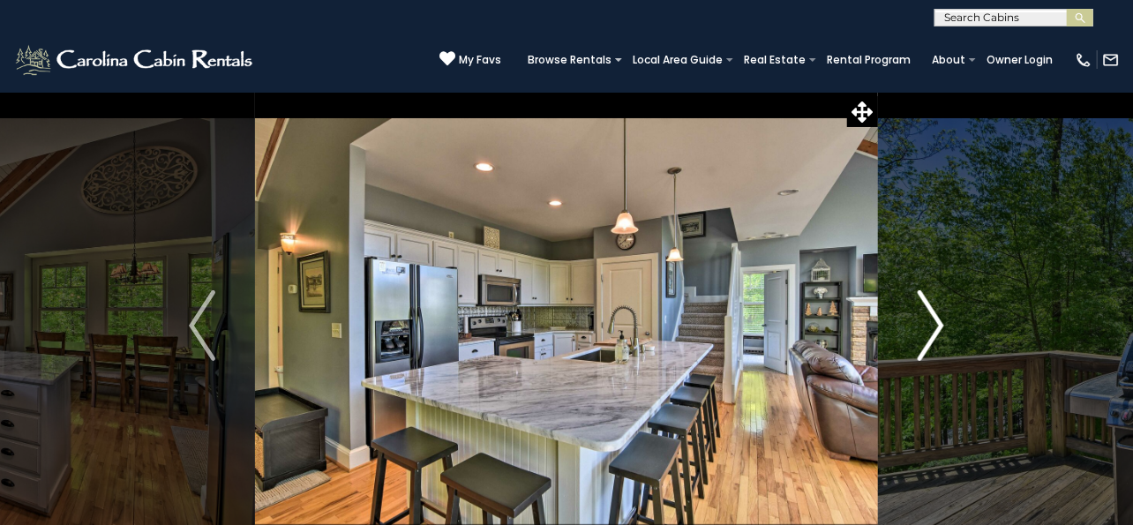
click at [937, 321] on img "Next" at bounding box center [931, 325] width 26 height 71
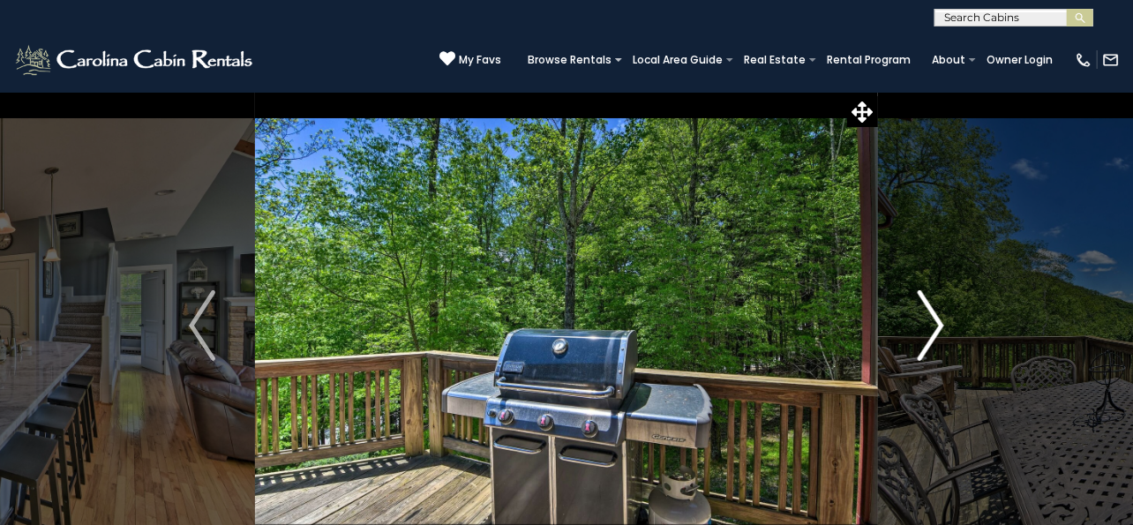
click at [937, 321] on img "Next" at bounding box center [931, 325] width 26 height 71
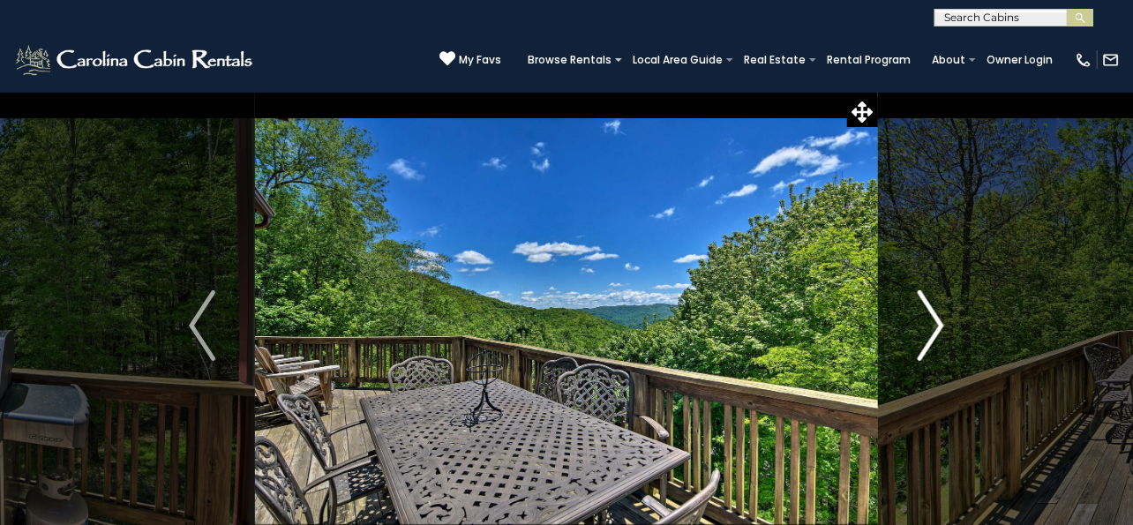
click at [937, 321] on img "Next" at bounding box center [931, 325] width 26 height 71
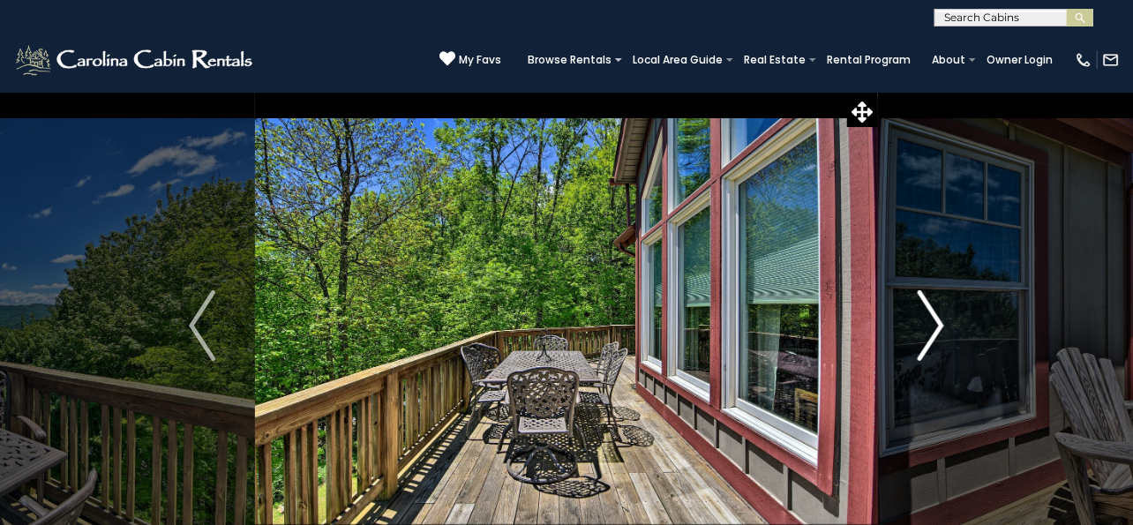
click at [937, 321] on img "Next" at bounding box center [931, 325] width 26 height 71
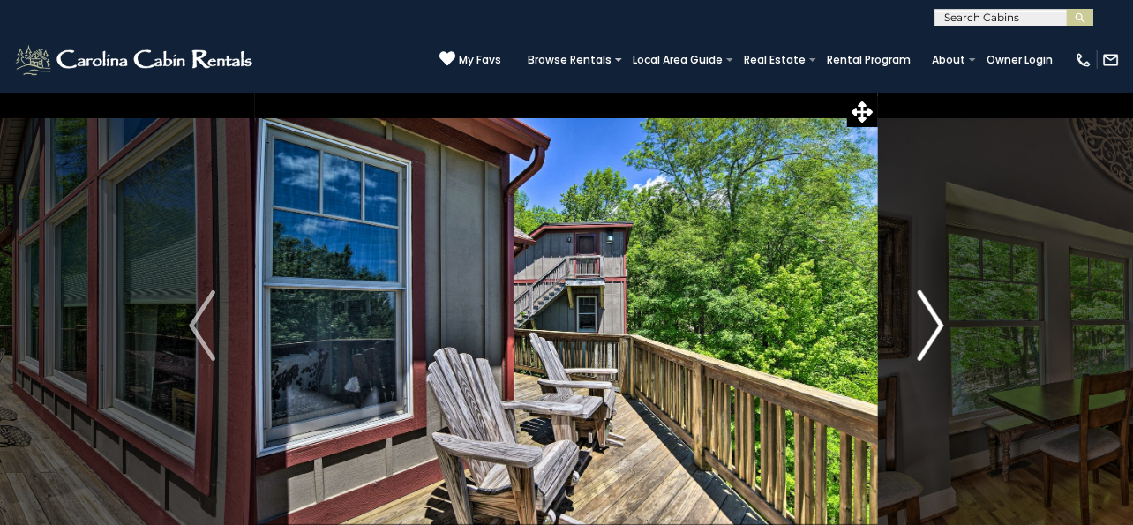
click at [937, 321] on img "Next" at bounding box center [931, 325] width 26 height 71
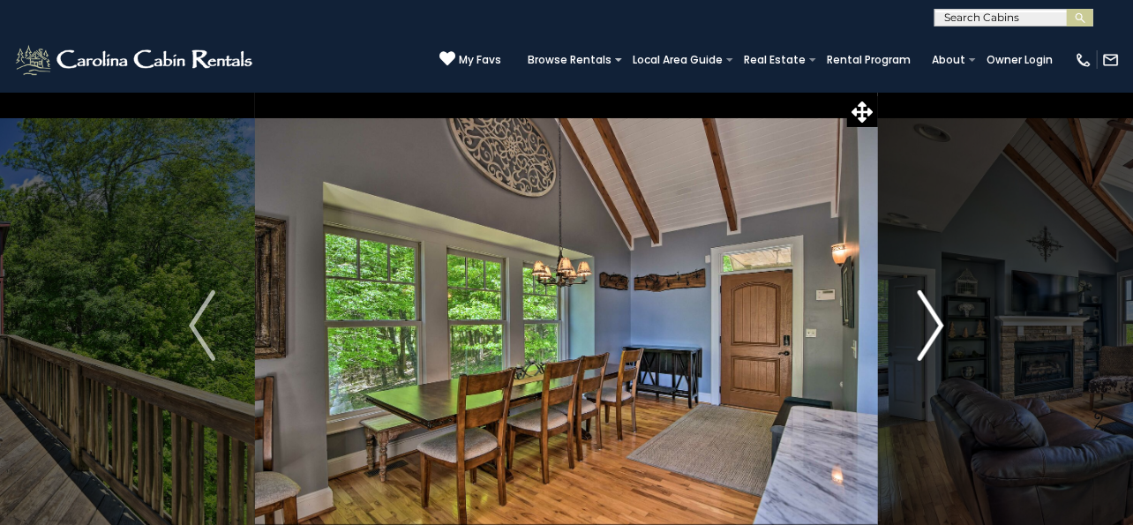
click at [937, 321] on img "Next" at bounding box center [931, 325] width 26 height 71
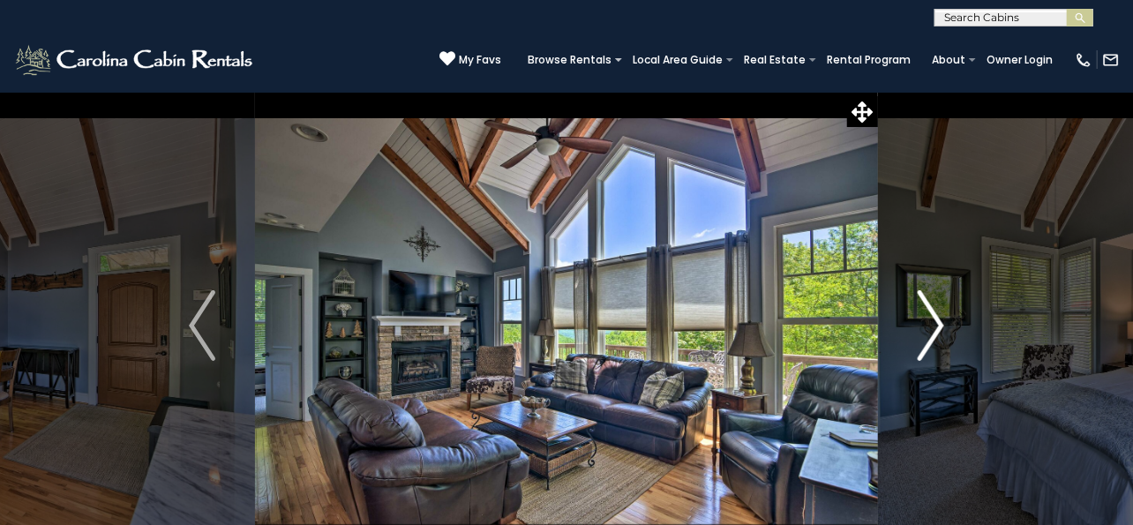
click at [937, 321] on img "Next" at bounding box center [931, 325] width 26 height 71
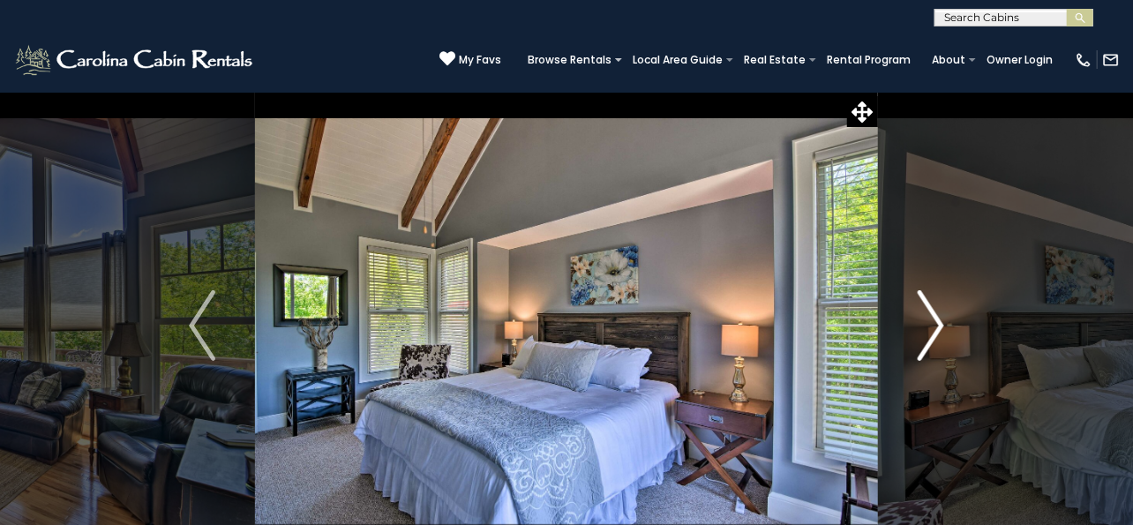
click at [937, 321] on img "Next" at bounding box center [931, 325] width 26 height 71
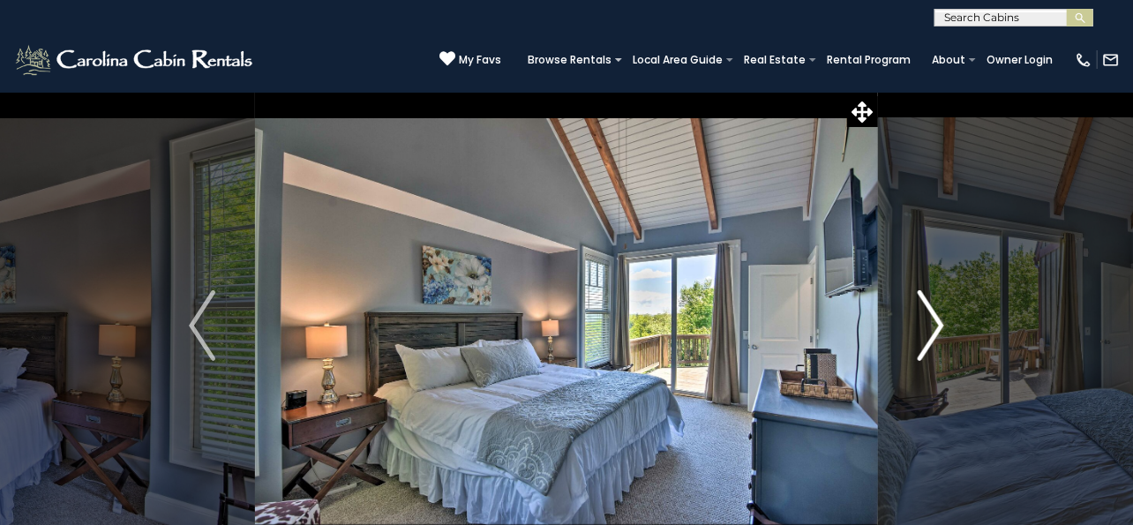
click at [937, 321] on img "Next" at bounding box center [931, 325] width 26 height 71
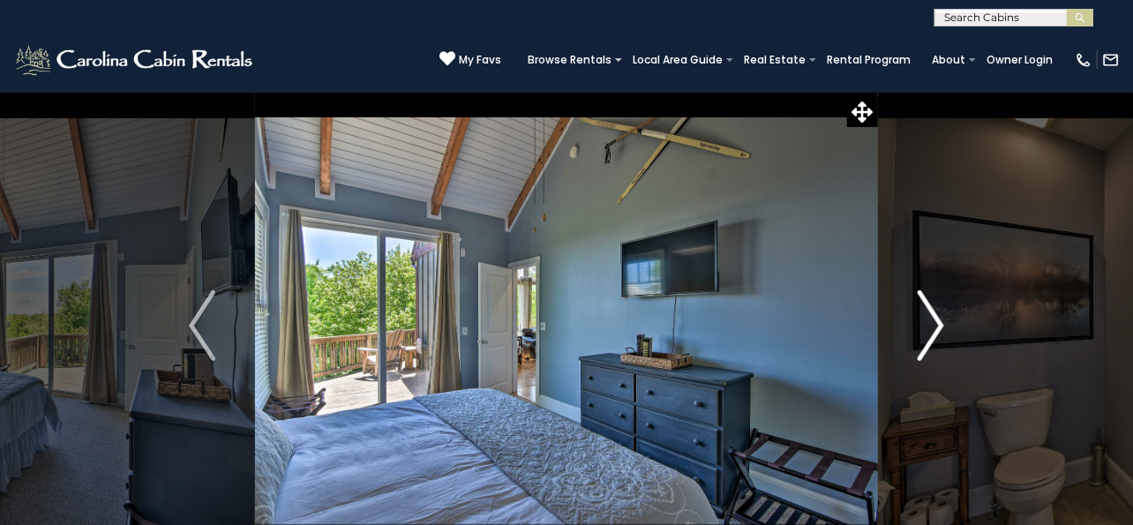
click at [937, 321] on img "Next" at bounding box center [931, 325] width 26 height 71
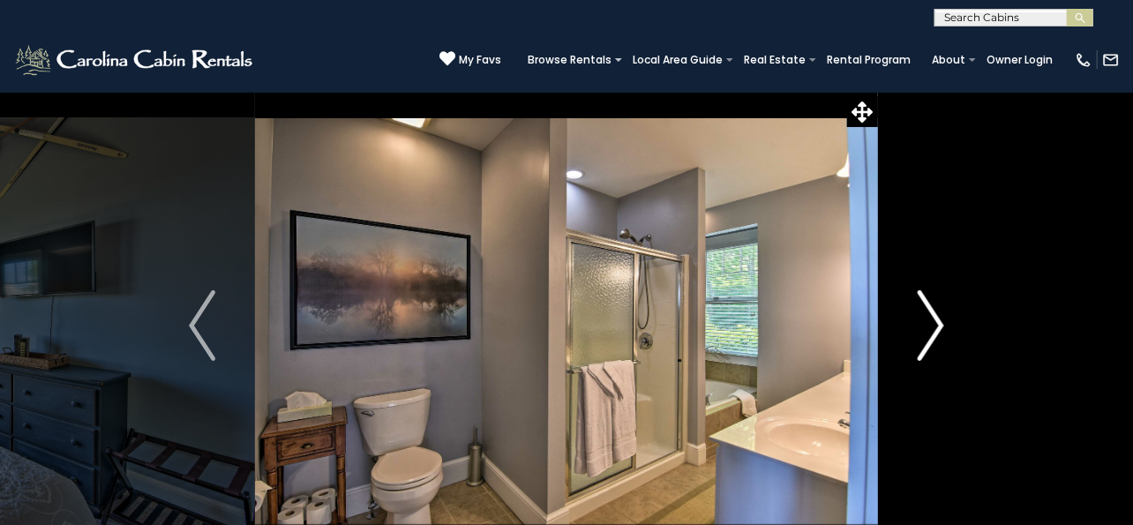
click at [937, 321] on img "Next" at bounding box center [931, 325] width 26 height 71
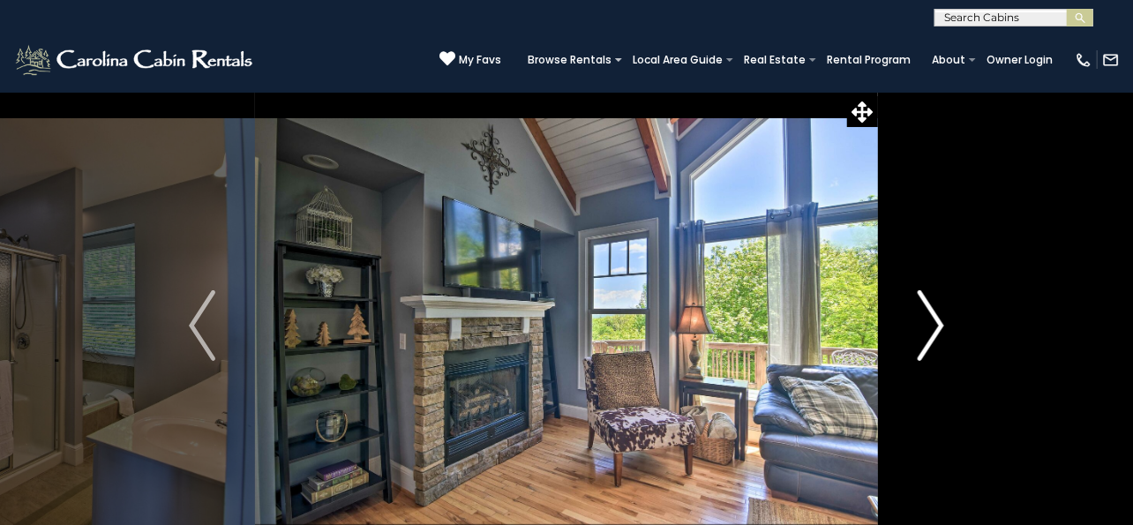
click at [937, 321] on img "Next" at bounding box center [931, 325] width 26 height 71
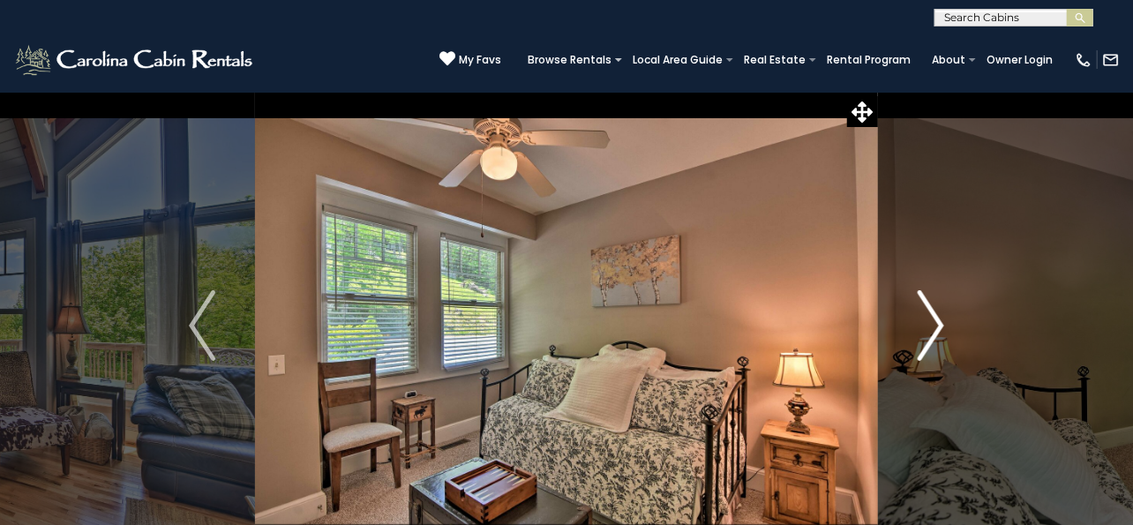
click at [937, 321] on img "Next" at bounding box center [931, 325] width 26 height 71
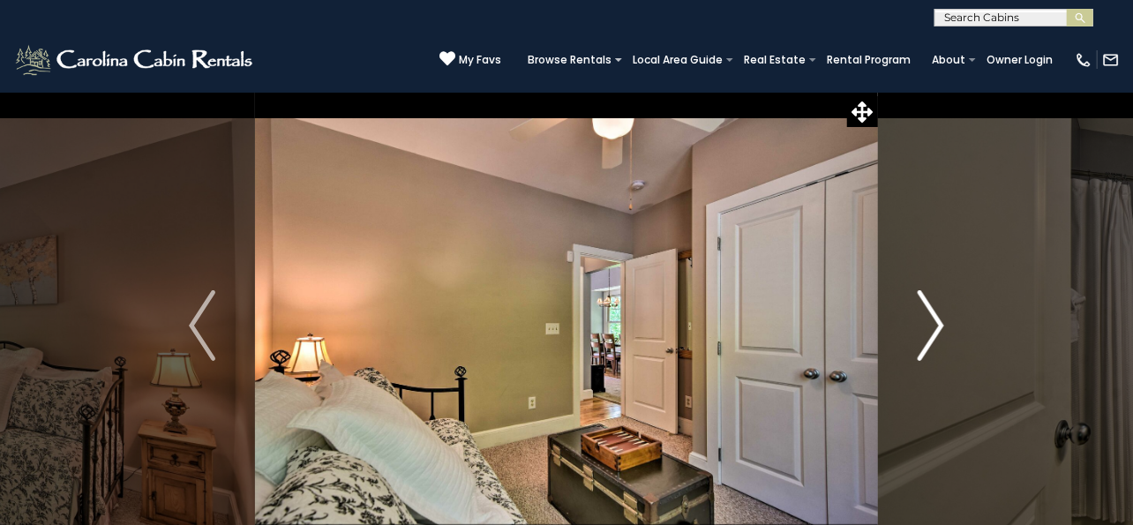
click at [937, 321] on img "Next" at bounding box center [931, 325] width 26 height 71
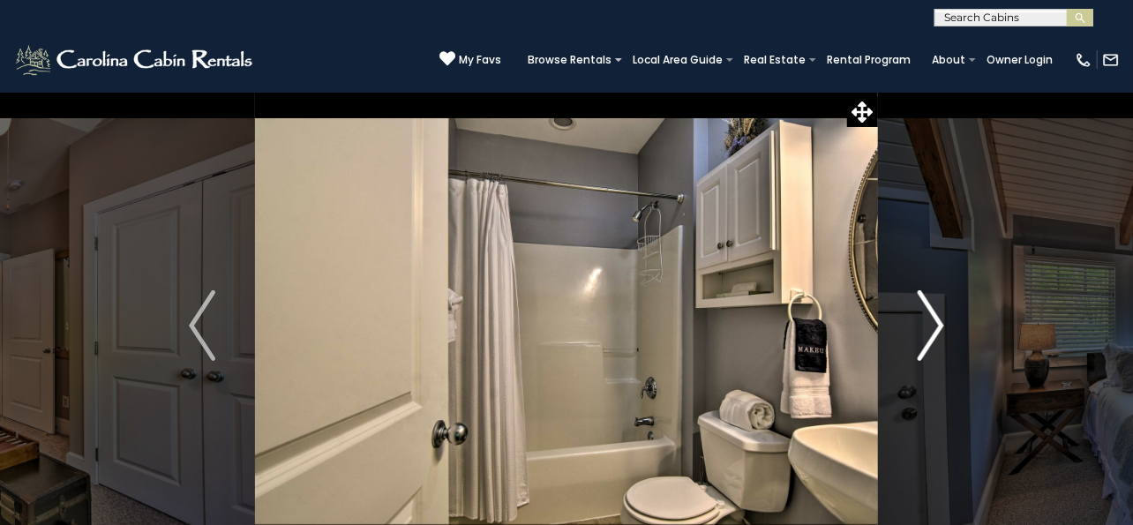
click at [937, 321] on img "Next" at bounding box center [931, 325] width 26 height 71
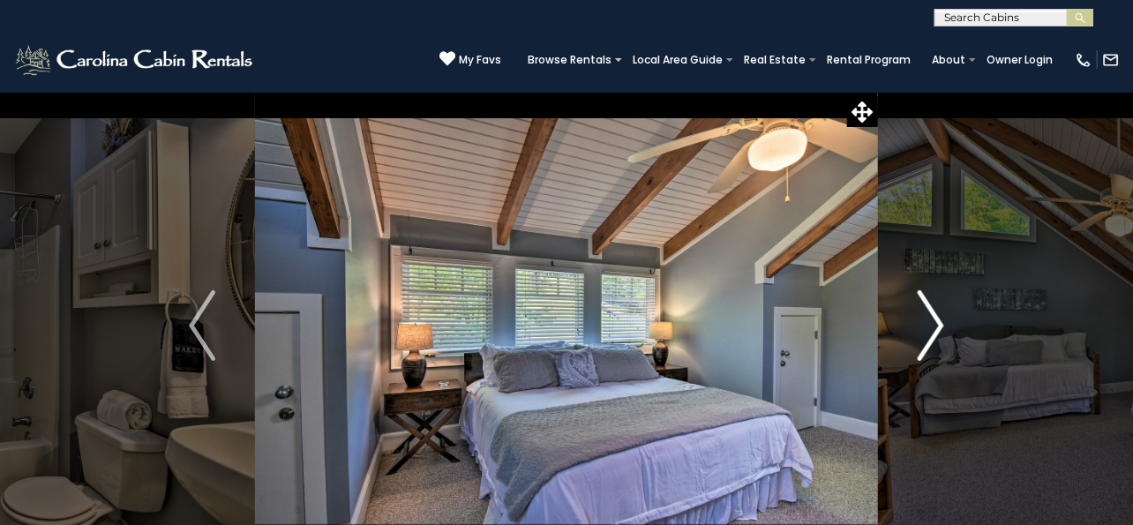
click at [937, 321] on img "Next" at bounding box center [931, 325] width 26 height 71
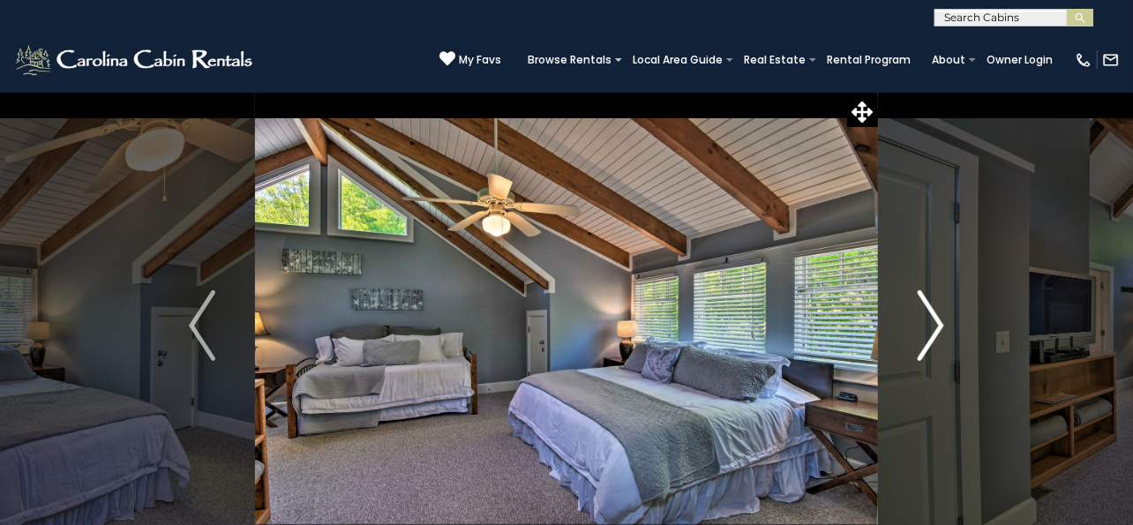
click at [937, 321] on img "Next" at bounding box center [931, 325] width 26 height 71
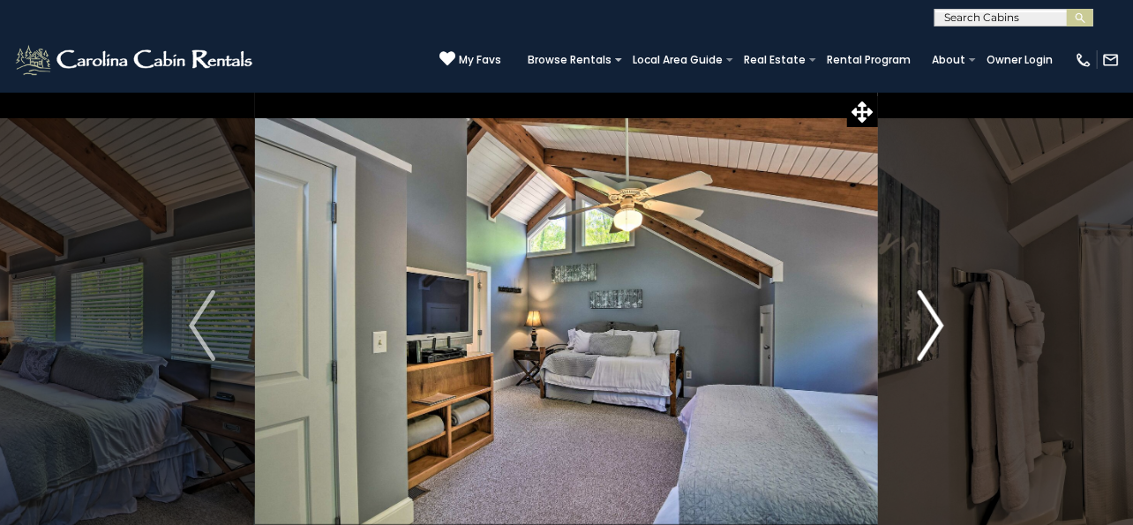
click at [937, 321] on img "Next" at bounding box center [931, 325] width 26 height 71
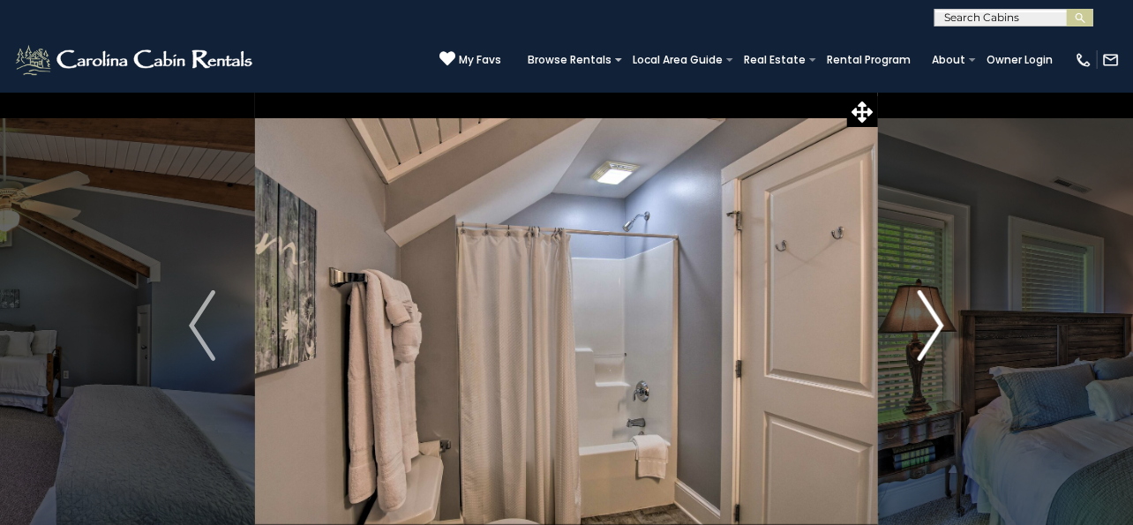
click at [937, 321] on img "Next" at bounding box center [931, 325] width 26 height 71
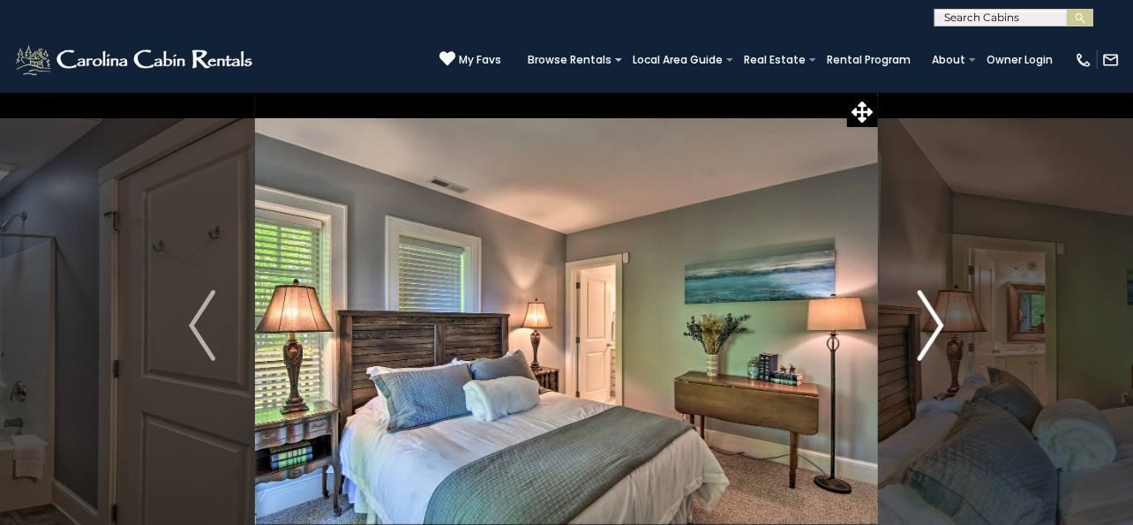
click at [937, 321] on img "Next" at bounding box center [931, 325] width 26 height 71
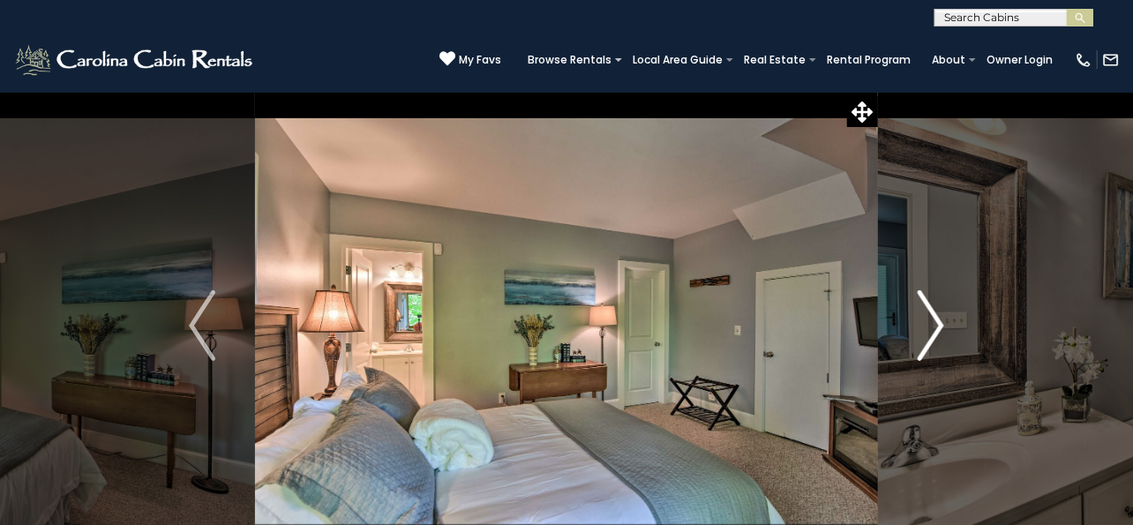
click at [937, 321] on img "Next" at bounding box center [931, 325] width 26 height 71
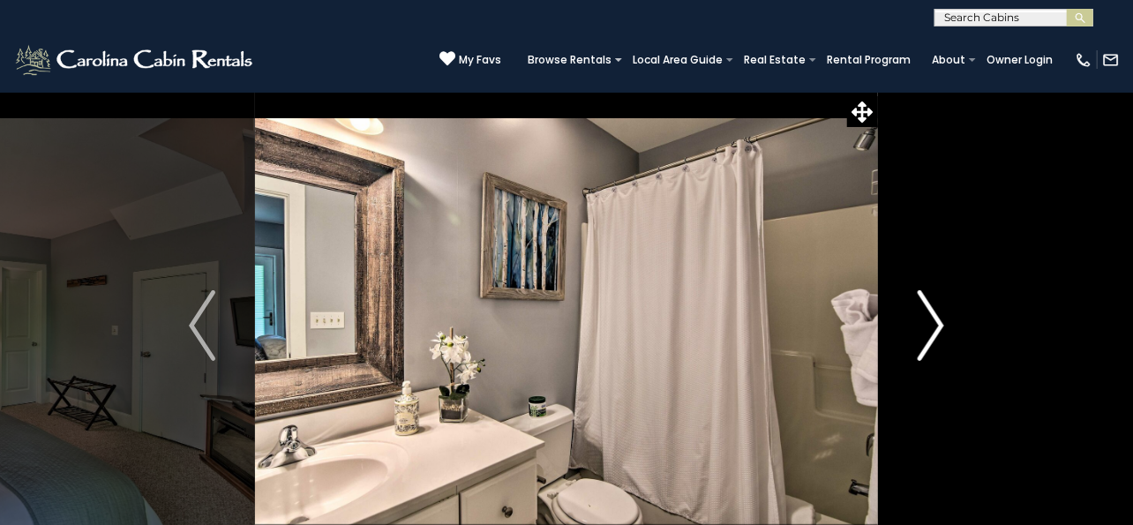
click at [937, 321] on img "Next" at bounding box center [931, 325] width 26 height 71
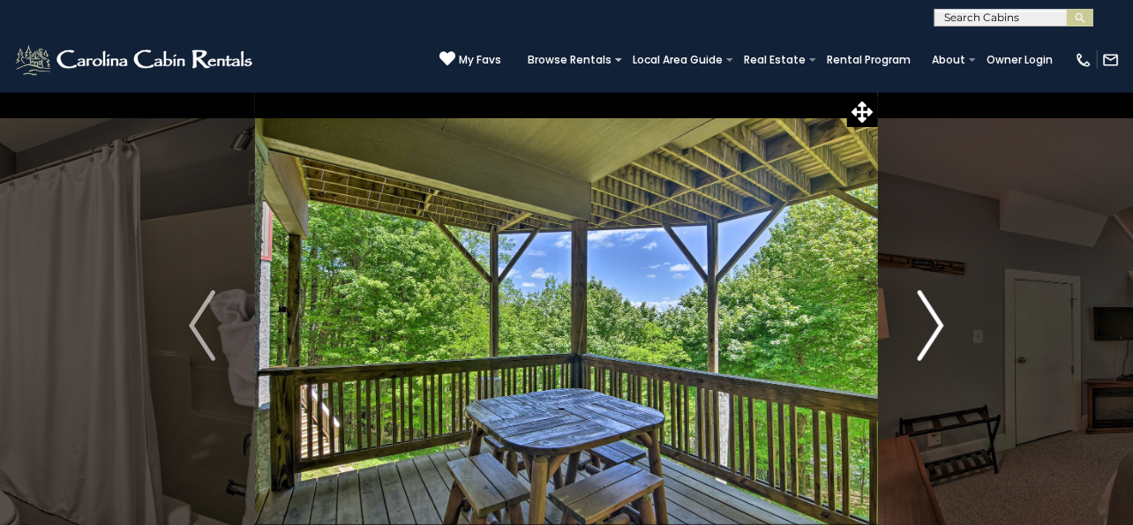
click at [937, 321] on img "Next" at bounding box center [931, 325] width 26 height 71
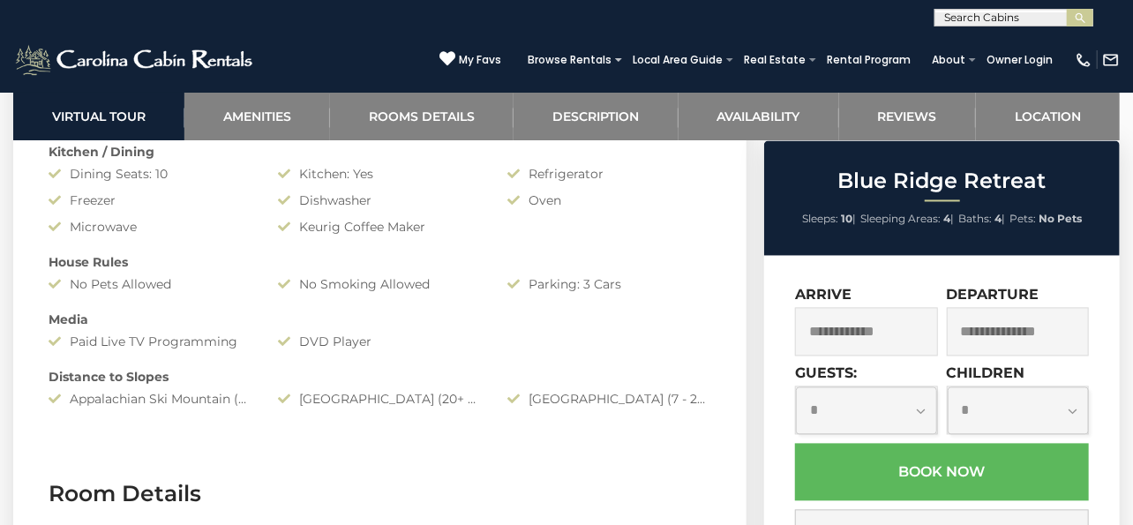
scroll to position [1541, 0]
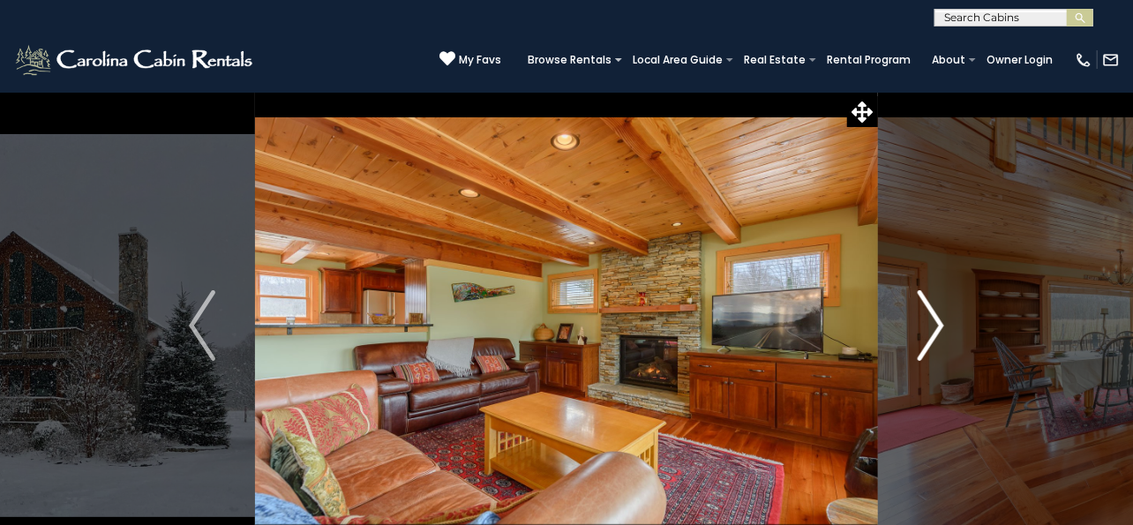
click at [939, 325] on img "Next" at bounding box center [931, 325] width 26 height 71
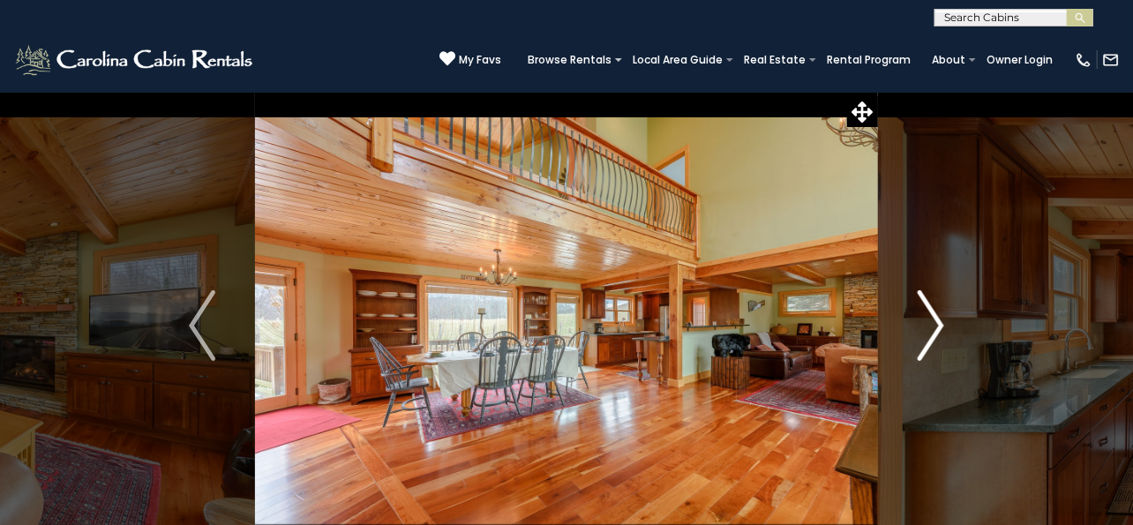
click at [939, 325] on img "Next" at bounding box center [931, 325] width 26 height 71
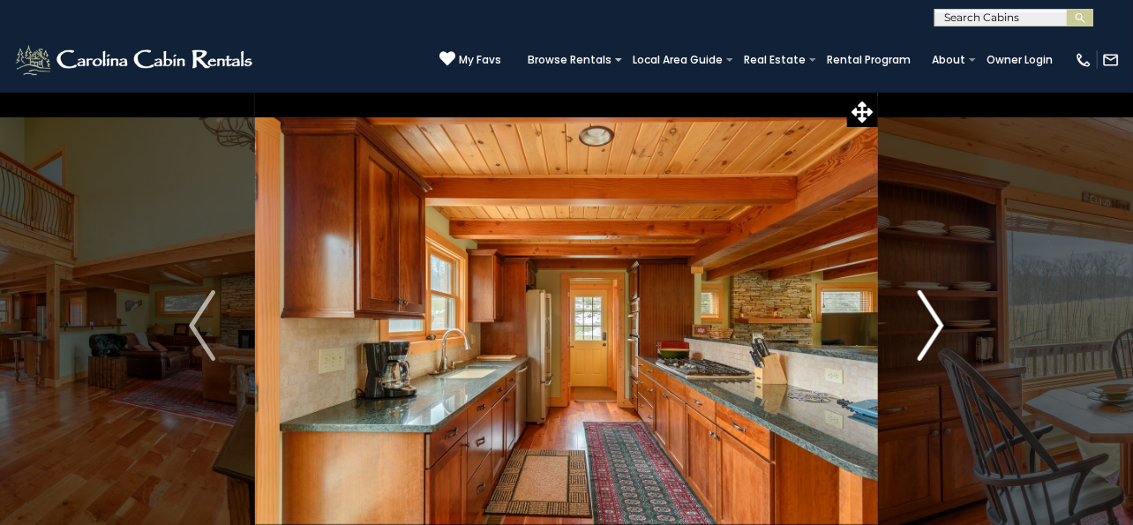
click at [939, 325] on img "Next" at bounding box center [931, 325] width 26 height 71
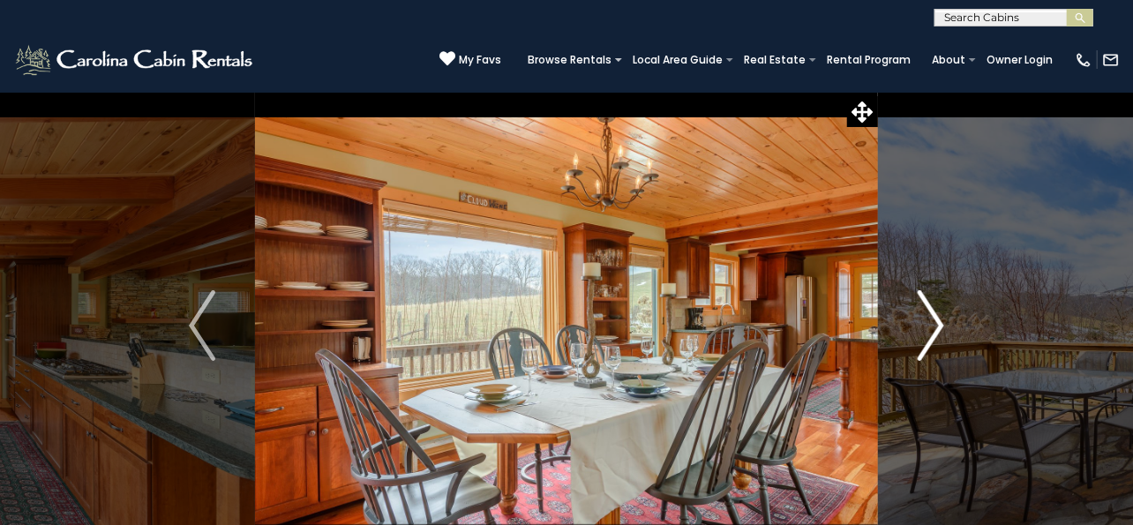
click at [939, 325] on img "Next" at bounding box center [931, 325] width 26 height 71
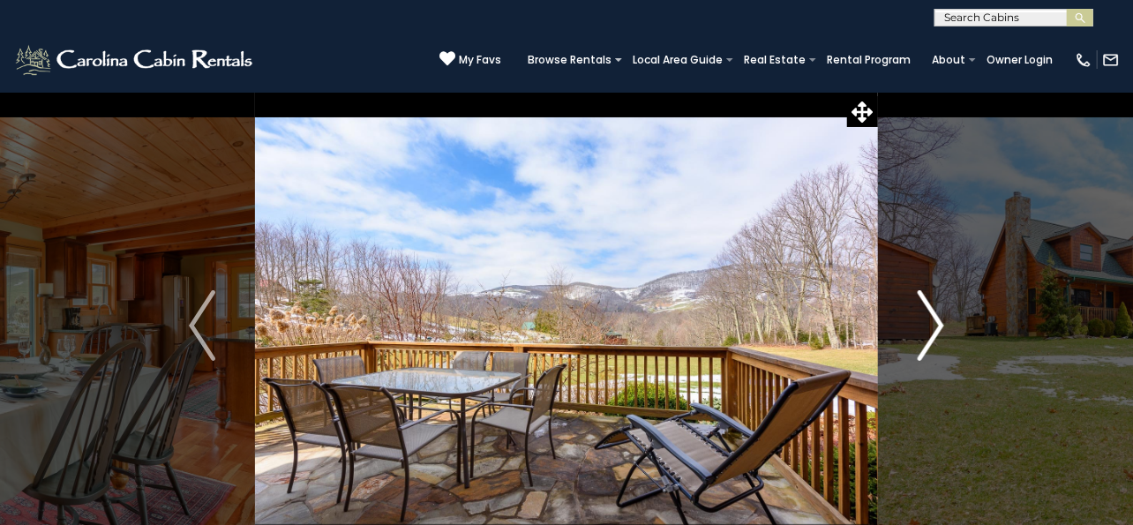
click at [938, 325] on img "Next" at bounding box center [931, 325] width 26 height 71
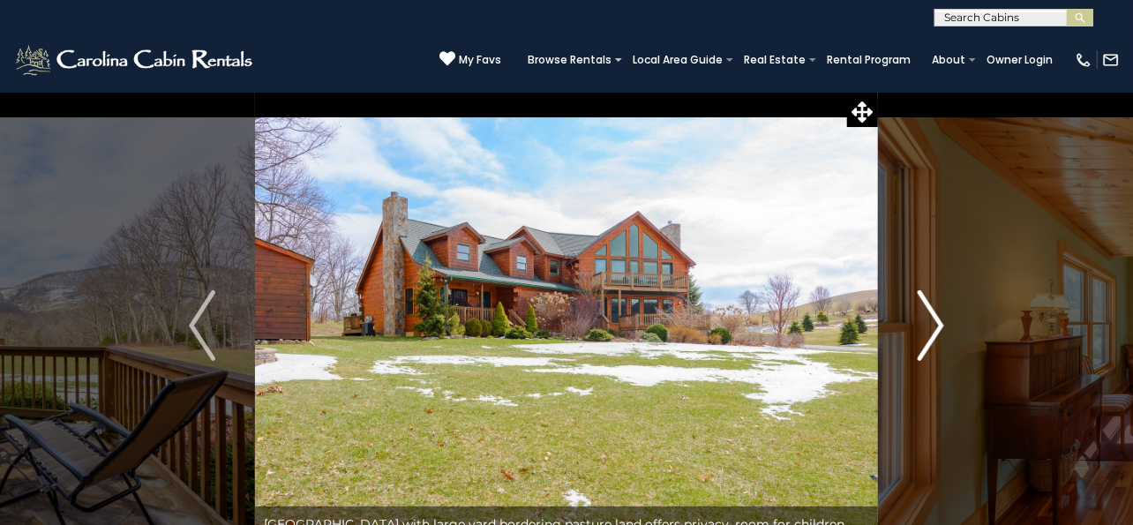
click at [938, 325] on img "Next" at bounding box center [931, 325] width 26 height 71
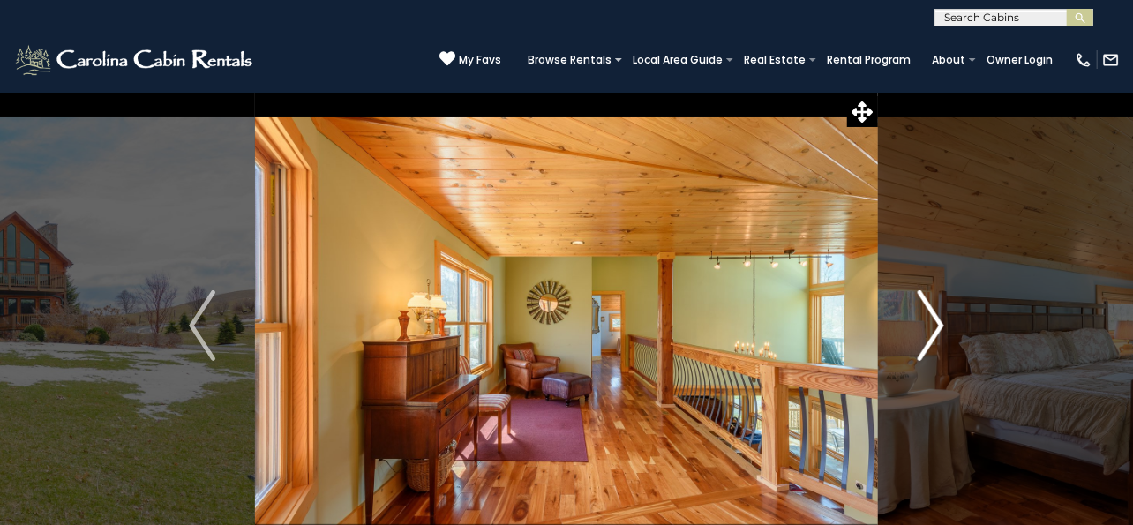
click at [938, 325] on img "Next" at bounding box center [931, 325] width 26 height 71
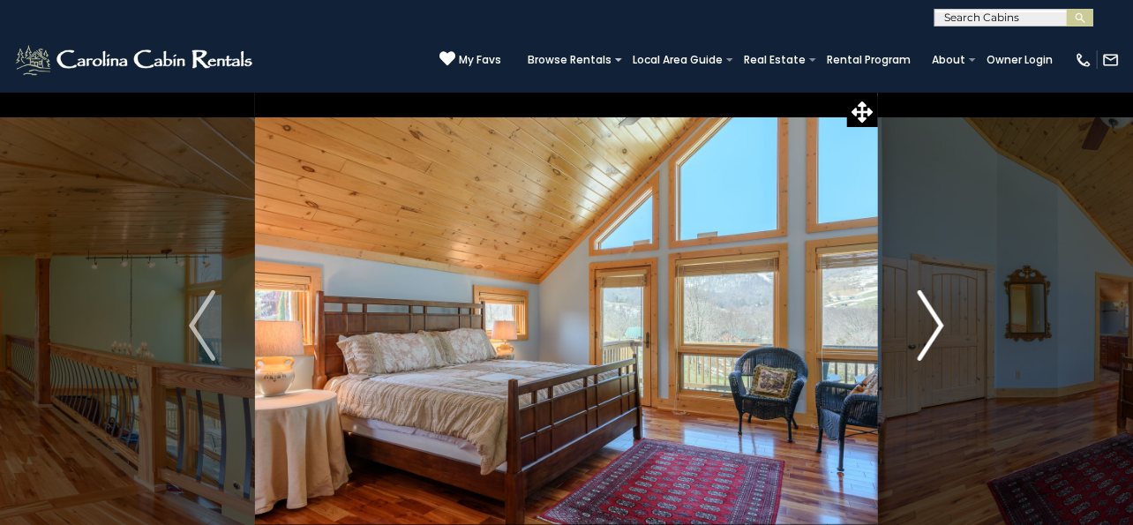
click at [938, 325] on img "Next" at bounding box center [931, 325] width 26 height 71
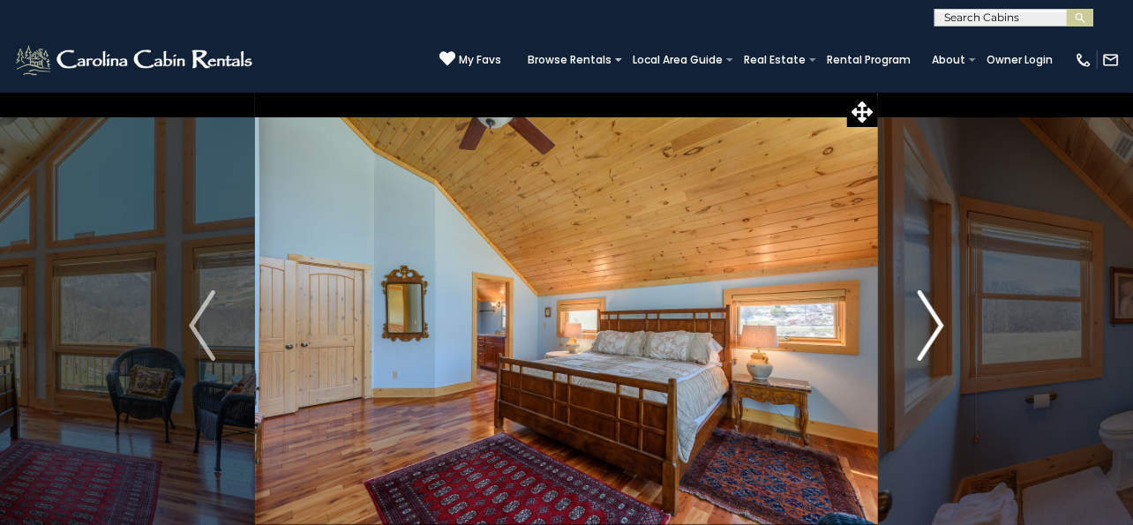
click at [938, 325] on img "Next" at bounding box center [931, 325] width 26 height 71
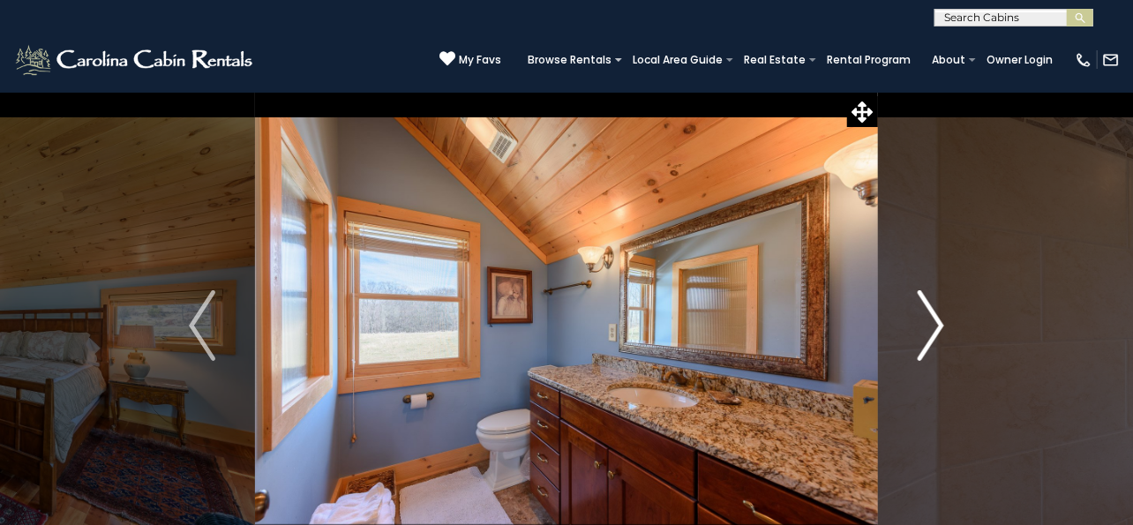
click at [938, 325] on img "Next" at bounding box center [931, 325] width 26 height 71
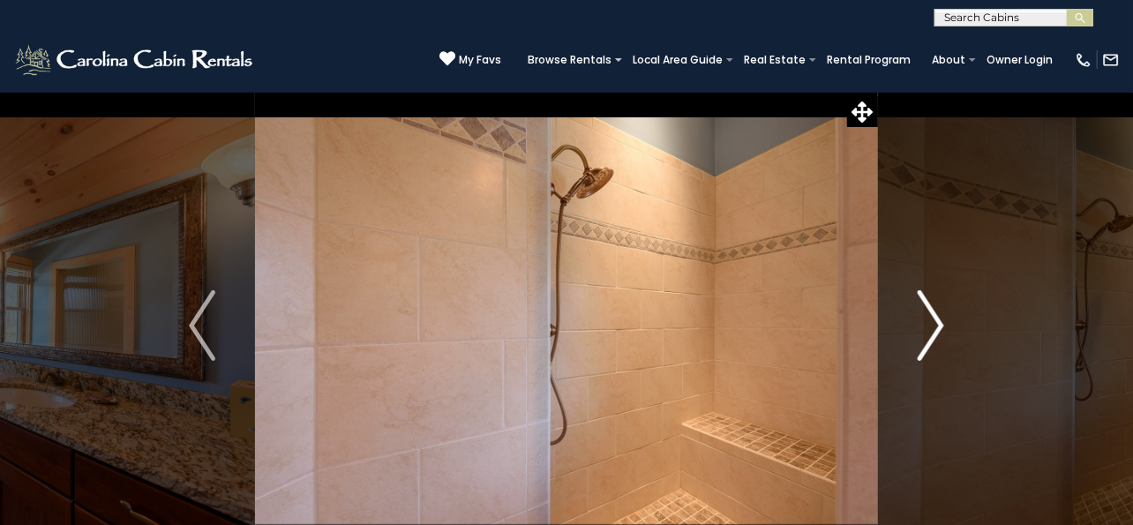
click at [938, 325] on img "Next" at bounding box center [931, 325] width 26 height 71
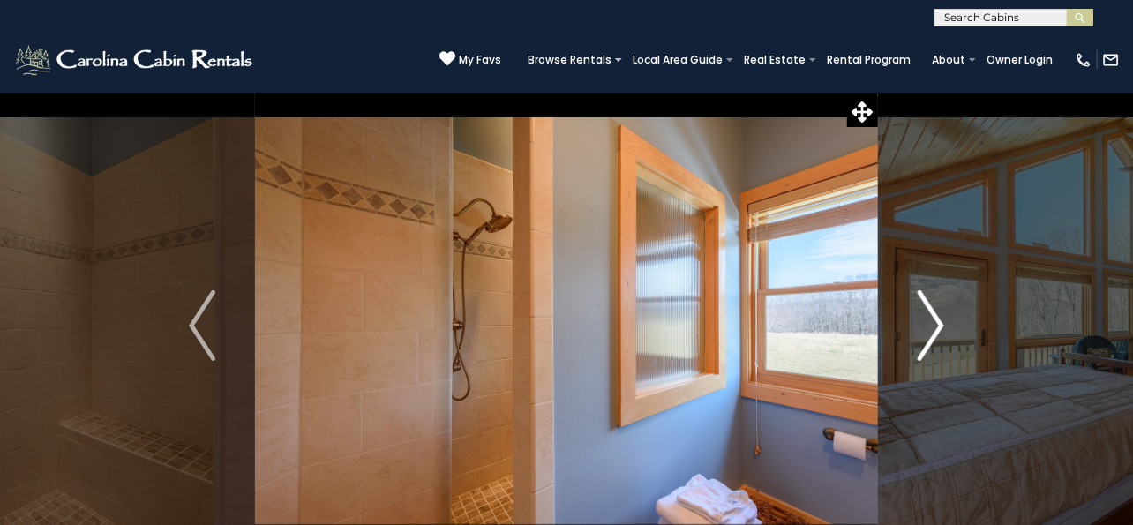
click at [938, 325] on img "Next" at bounding box center [931, 325] width 26 height 71
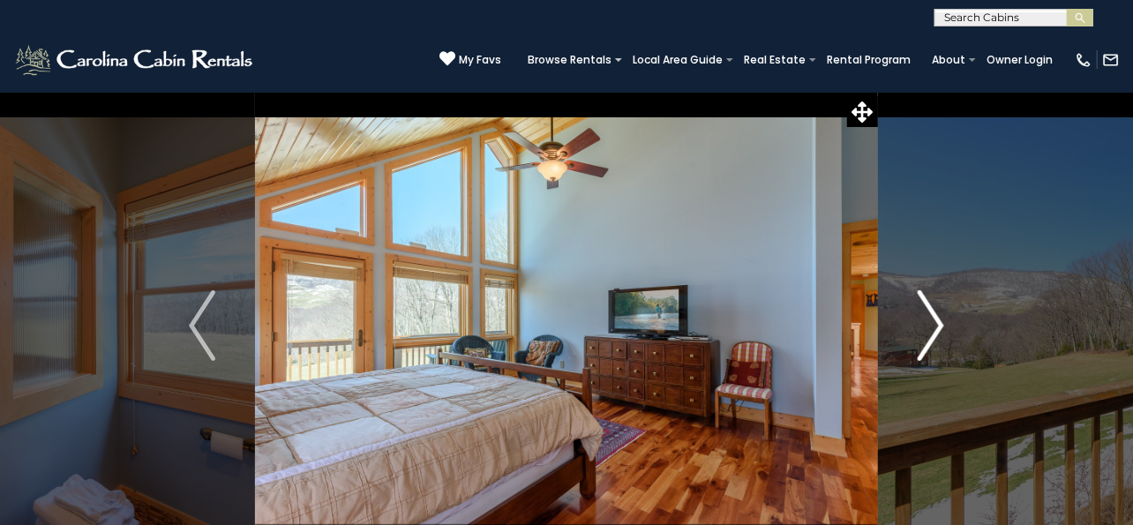
click at [938, 325] on img "Next" at bounding box center [931, 325] width 26 height 71
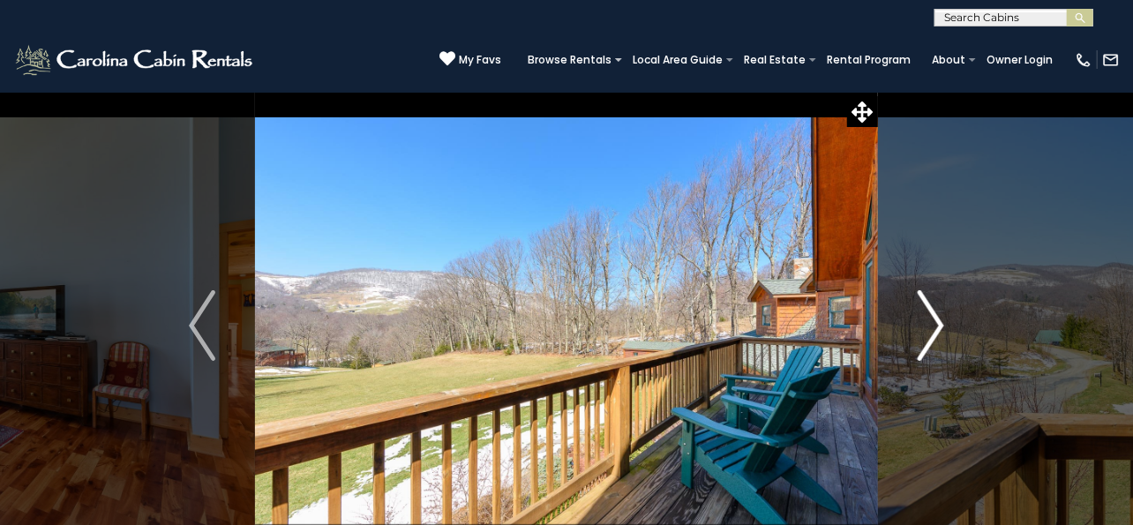
click at [938, 325] on img "Next" at bounding box center [931, 325] width 26 height 71
